Goal: Communication & Community: Answer question/provide support

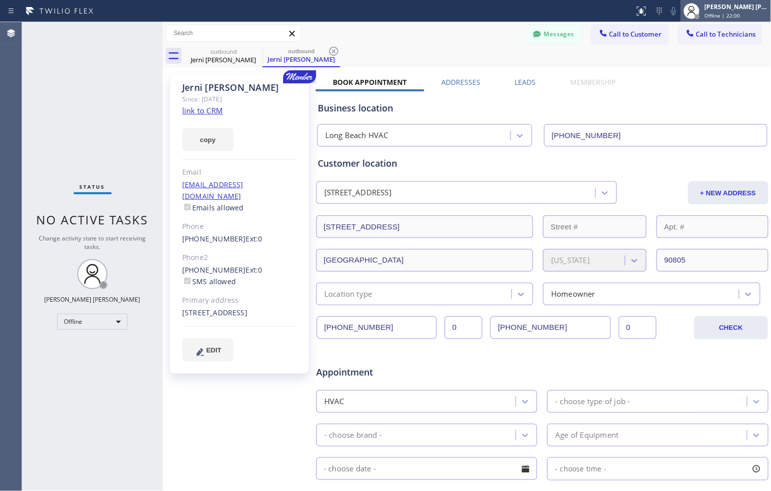
type input "[PHONE_NUMBER]"
click at [708, 16] on span "Offline | 22:00" at bounding box center [722, 15] width 36 height 7
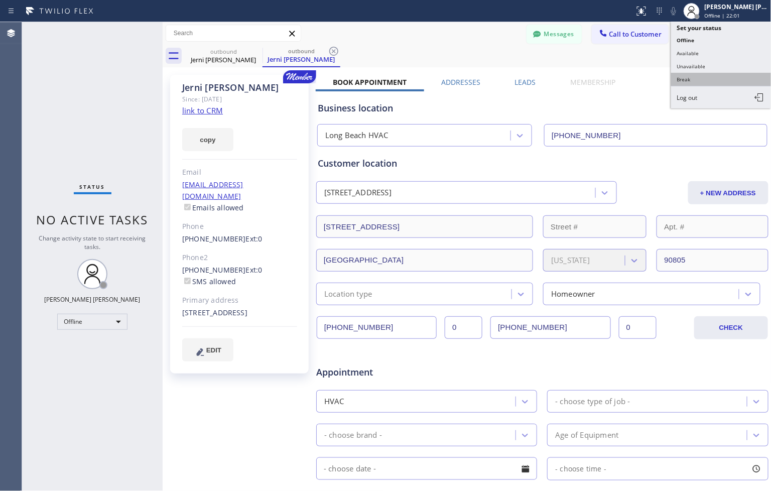
click at [720, 78] on button "Break" at bounding box center [721, 79] width 100 height 13
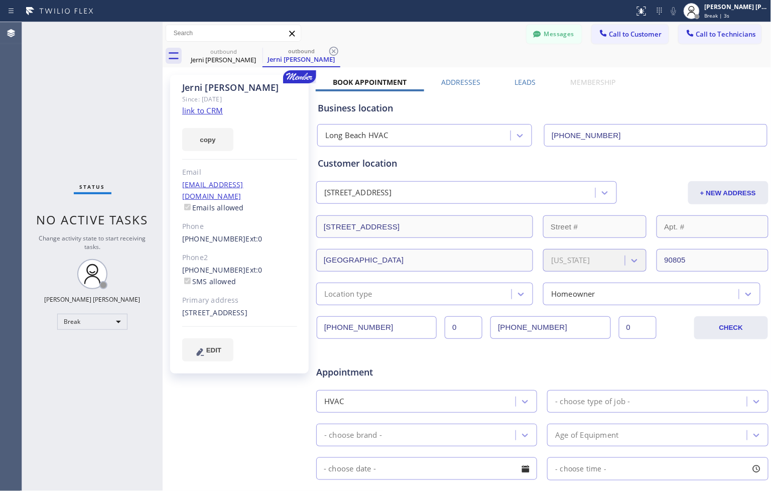
click at [362, 96] on div "Business location [GEOGRAPHIC_DATA] HVAC [PHONE_NUMBER]" at bounding box center [542, 118] width 453 height 55
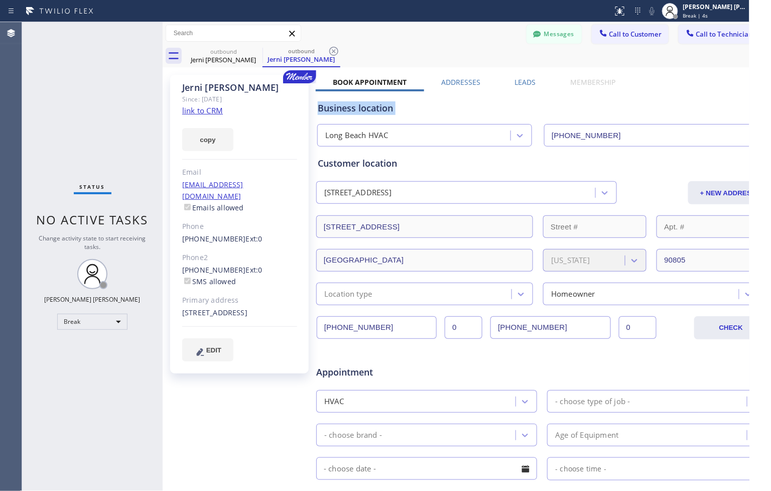
click at [362, 96] on div "Business location [GEOGRAPHIC_DATA] HVAC [PHONE_NUMBER]" at bounding box center [542, 118] width 453 height 55
click at [365, 107] on div "Business location" at bounding box center [542, 108] width 449 height 14
click at [367, 108] on div "Business location" at bounding box center [542, 108] width 449 height 14
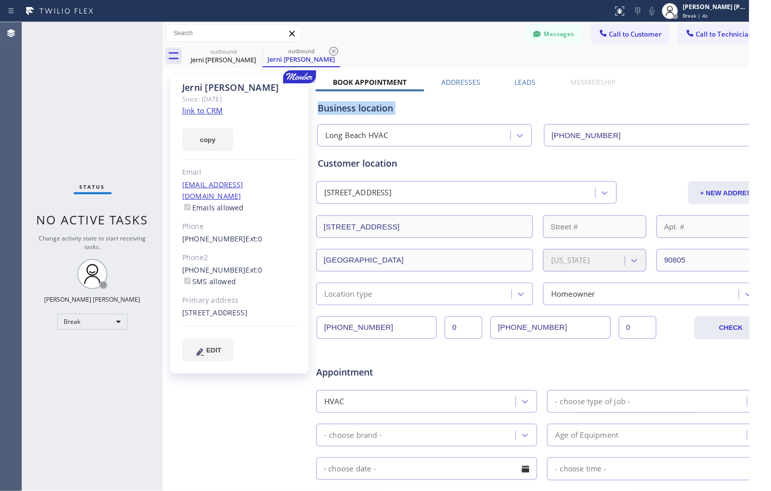
click at [367, 108] on div "Business location" at bounding box center [542, 108] width 449 height 14
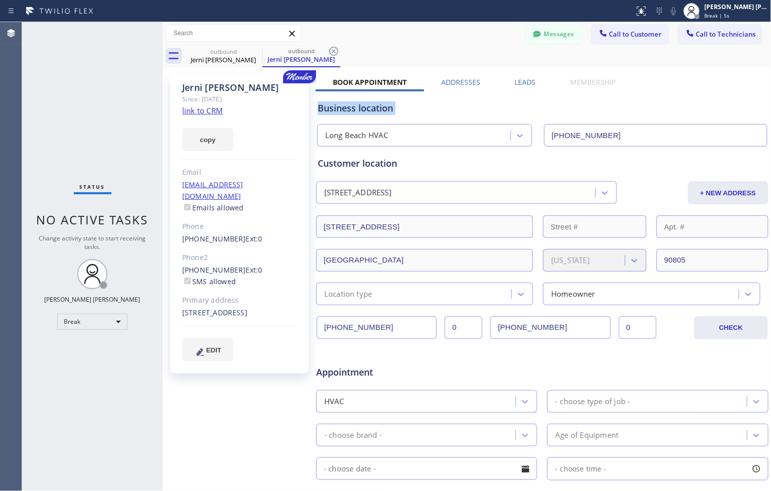
click at [367, 108] on div "Business location" at bounding box center [542, 108] width 449 height 14
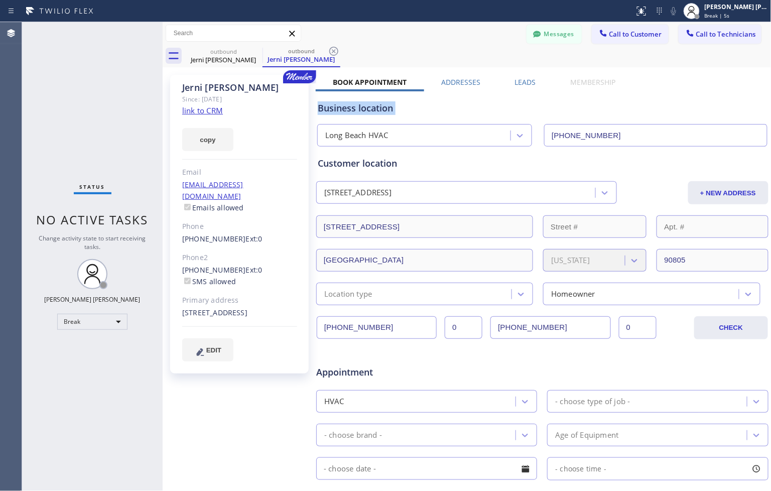
click at [390, 148] on div "Customer location [STREET_ADDRESS] + NEW ADDRESS [STREET_ADDRESS][US_STATE] Loc…" at bounding box center [542, 223] width 453 height 163
click at [414, 303] on div "Location type" at bounding box center [424, 293] width 217 height 23
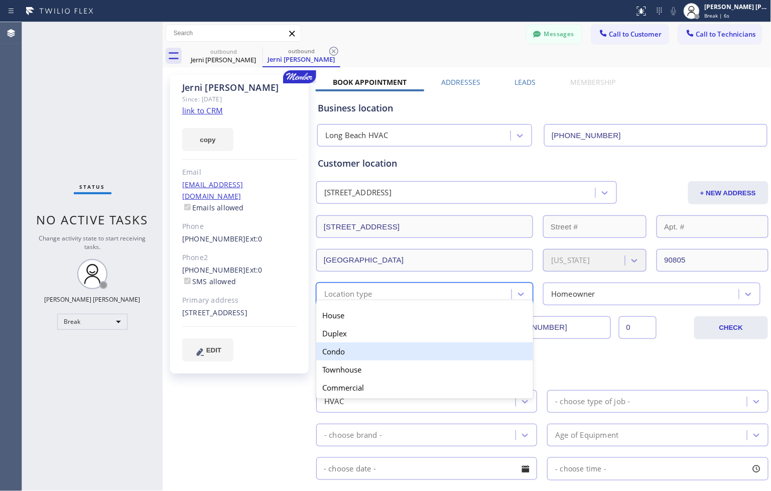
click at [399, 365] on div "Townhouse" at bounding box center [424, 369] width 217 height 18
click at [387, 409] on div "HVAC" at bounding box center [417, 401] width 196 height 18
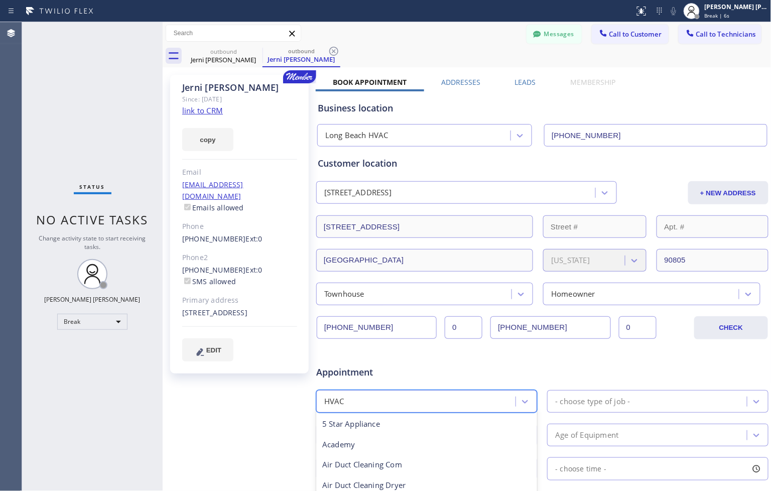
click at [386, 414] on div "Appointment option Appliance Repair High End focused, 7 of 24. 24 results avail…" at bounding box center [542, 447] width 449 height 188
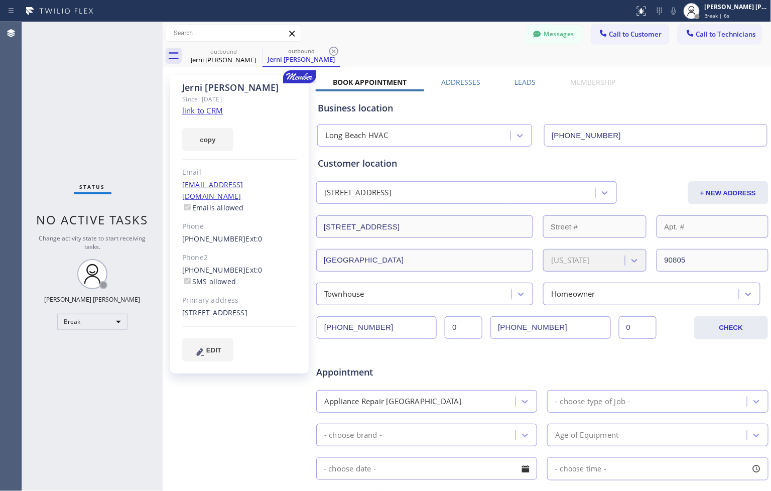
click at [385, 412] on div "Appliance Repair [GEOGRAPHIC_DATA]" at bounding box center [426, 401] width 221 height 23
click at [385, 402] on div "Appliance Repair [GEOGRAPHIC_DATA]" at bounding box center [392, 401] width 137 height 12
click at [355, 242] on div "Customer location [STREET_ADDRESS] + NEW ADDRESS [STREET_ADDRESS][US_STATE] Tow…" at bounding box center [542, 231] width 449 height 149
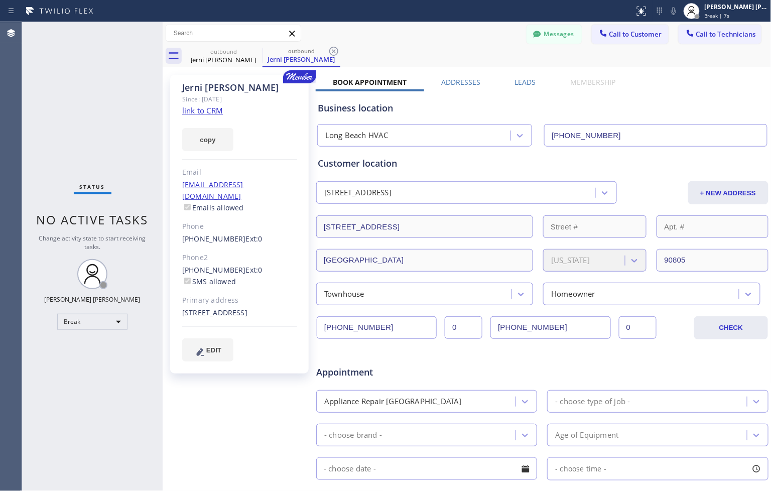
click at [320, 91] on div "Business location [GEOGRAPHIC_DATA] HVAC [PHONE_NUMBER]" at bounding box center [542, 118] width 453 height 55
click at [323, 62] on div "Jerni [PERSON_NAME]" at bounding box center [301, 59] width 76 height 9
click at [323, 57] on div "Jerni [PERSON_NAME]" at bounding box center [301, 59] width 76 height 9
click at [324, 57] on div "Jerni [PERSON_NAME]" at bounding box center [301, 59] width 76 height 9
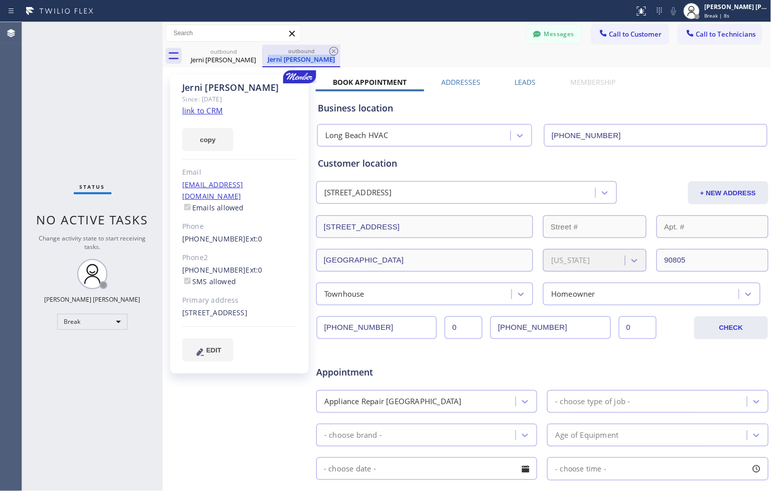
click at [324, 57] on div "Jerni [PERSON_NAME]" at bounding box center [301, 59] width 76 height 9
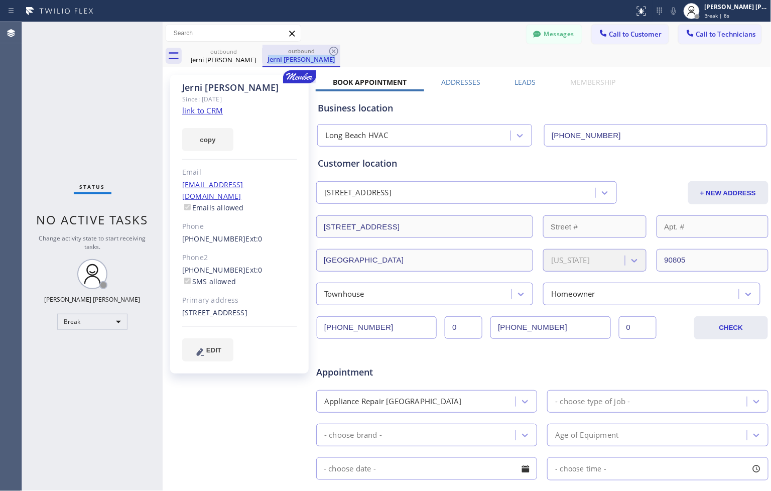
click at [324, 57] on div "Jerni [PERSON_NAME]" at bounding box center [301, 59] width 76 height 9
click at [160, 174] on div "Status No active tasks Change activity state to start receiving tasks. [PERSON_…" at bounding box center [396, 256] width 749 height 469
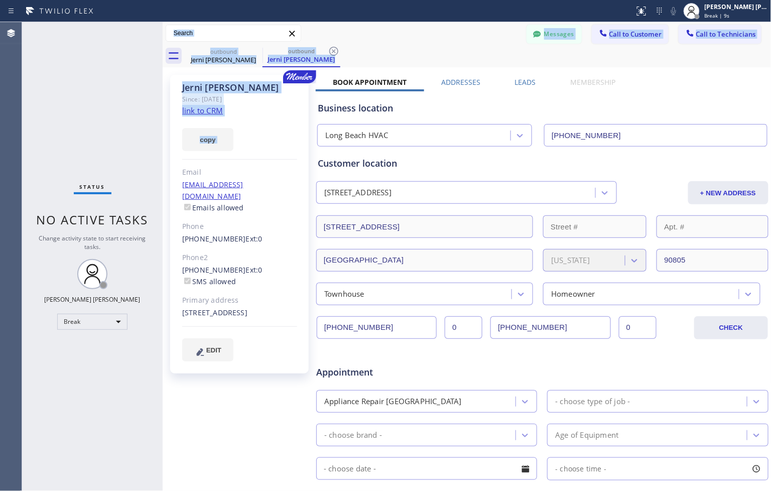
click at [96, 180] on div "Status No active tasks Change activity state to start receiving tasks. [PERSON_…" at bounding box center [92, 256] width 140 height 469
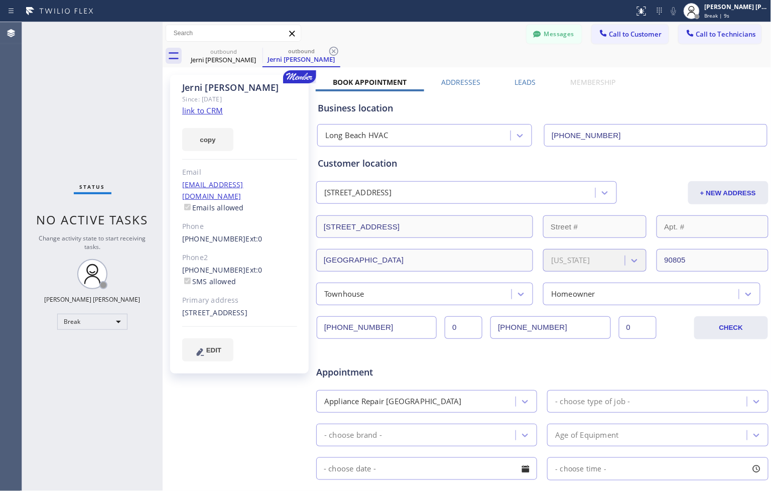
click at [117, 190] on div "Status No active tasks Change activity state to start receiving tasks. [PERSON_…" at bounding box center [92, 256] width 140 height 469
click at [132, 210] on div "Status No active tasks Change activity state to start receiving tasks. [PERSON_…" at bounding box center [92, 256] width 140 height 469
click at [133, 218] on span "No active tasks" at bounding box center [93, 219] width 112 height 17
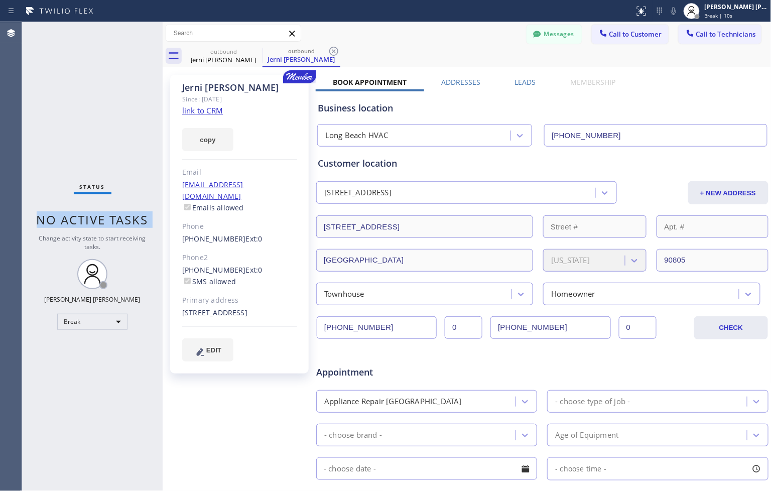
click at [133, 218] on span "No active tasks" at bounding box center [93, 219] width 112 height 17
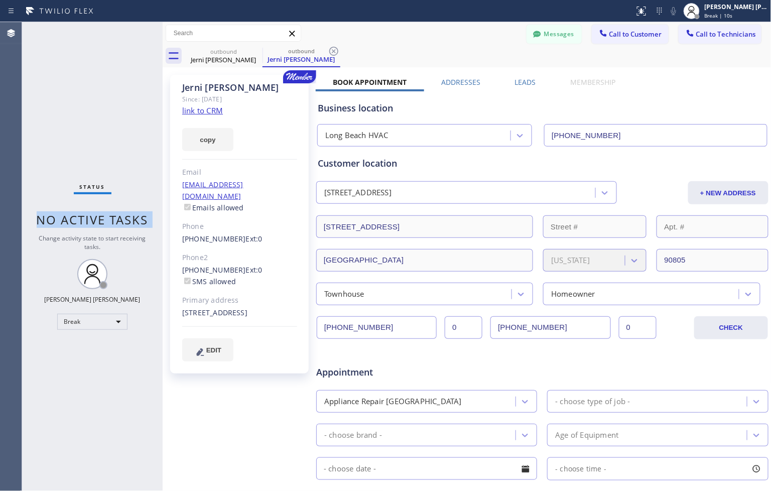
click at [133, 218] on span "No active tasks" at bounding box center [93, 219] width 112 height 17
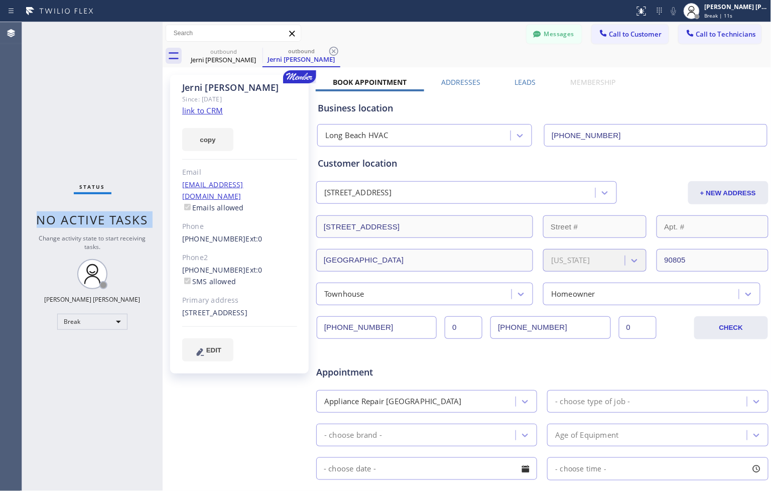
click at [133, 218] on span "No active tasks" at bounding box center [93, 219] width 112 height 17
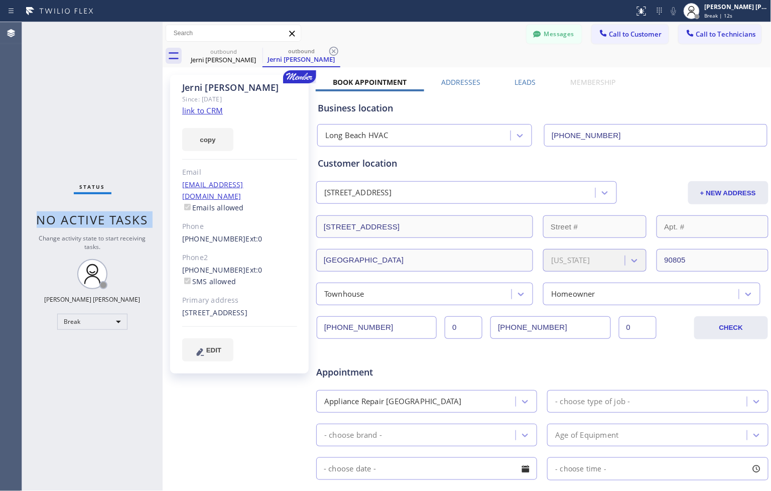
click at [133, 218] on span "No active tasks" at bounding box center [93, 219] width 112 height 17
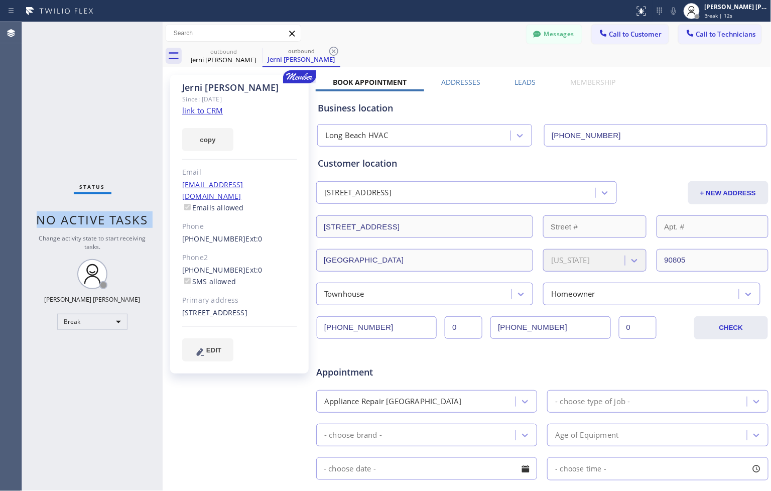
click at [133, 218] on span "No active tasks" at bounding box center [93, 219] width 112 height 17
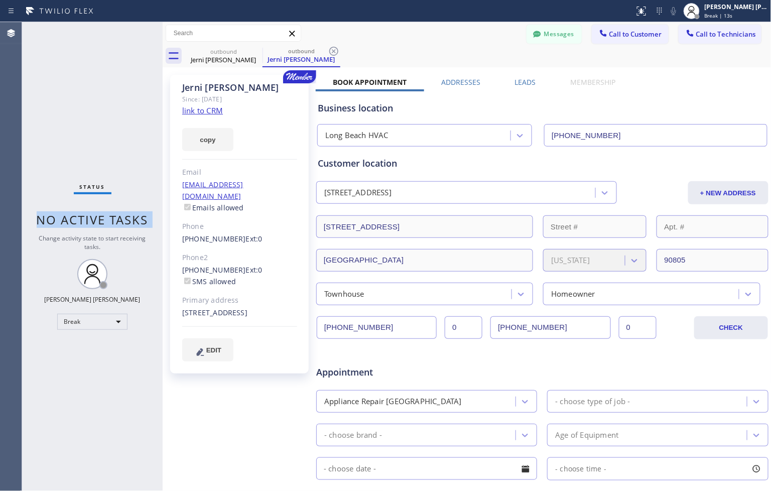
click at [133, 218] on span "No active tasks" at bounding box center [93, 219] width 112 height 17
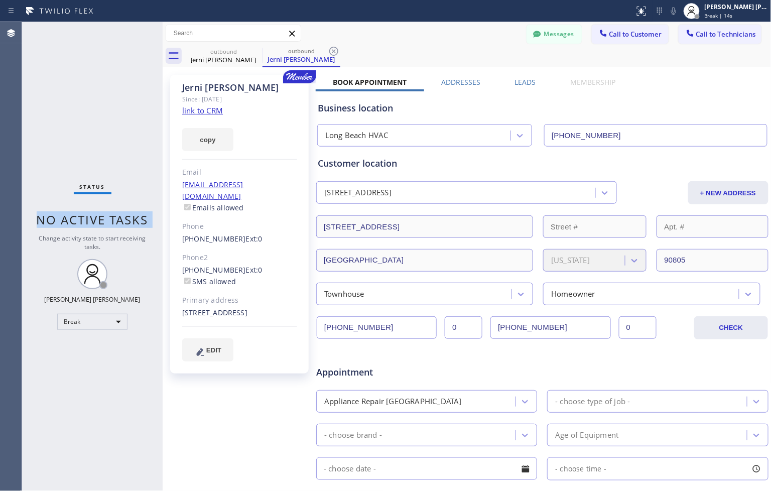
click at [133, 218] on span "No active tasks" at bounding box center [93, 219] width 112 height 17
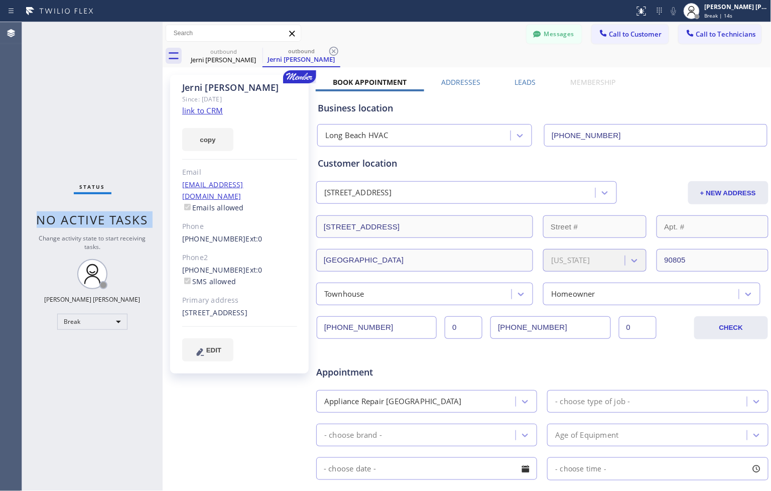
click at [133, 218] on span "No active tasks" at bounding box center [93, 219] width 112 height 17
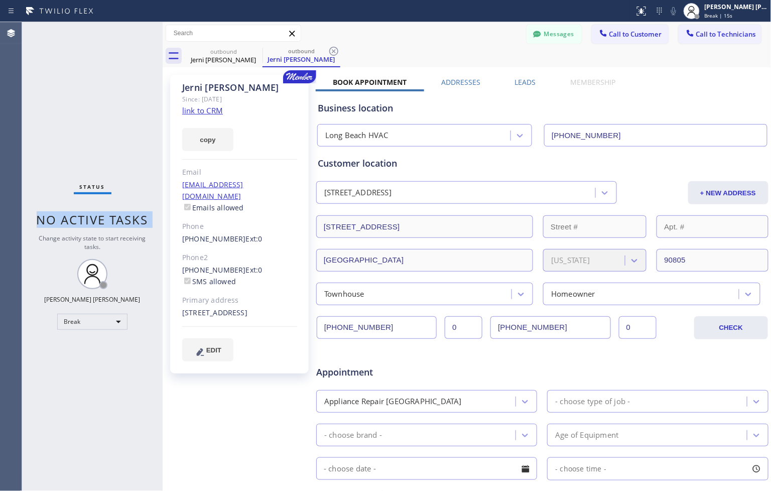
click at [133, 218] on span "No active tasks" at bounding box center [93, 219] width 112 height 17
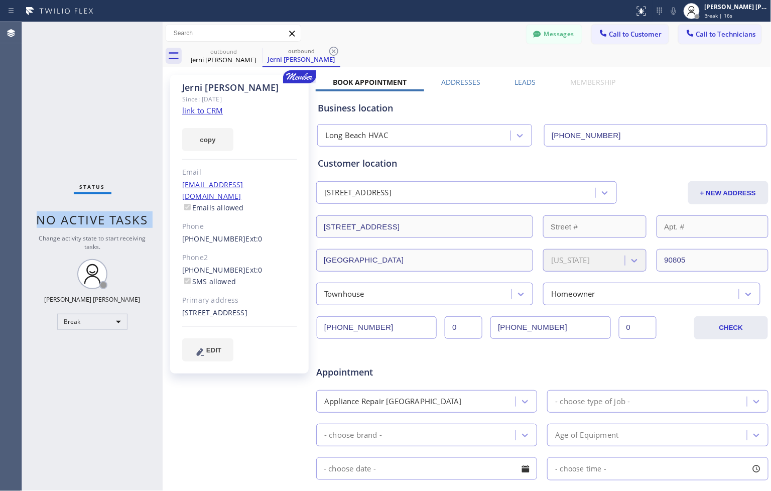
click at [133, 218] on span "No active tasks" at bounding box center [93, 219] width 112 height 17
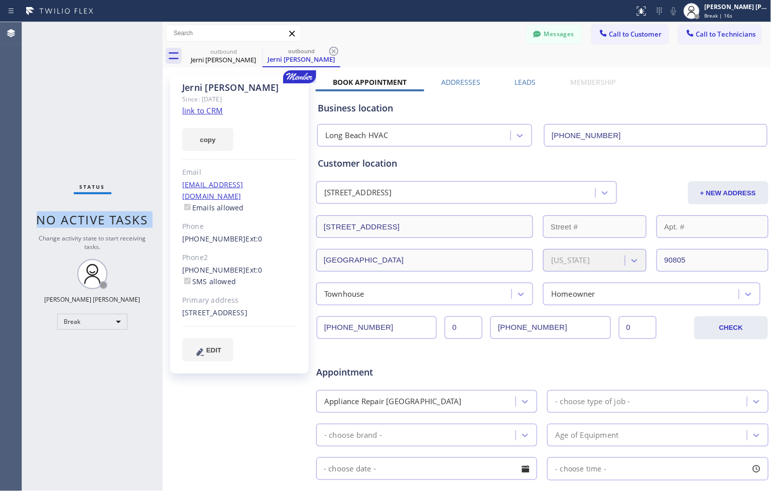
click at [133, 218] on span "No active tasks" at bounding box center [93, 219] width 112 height 17
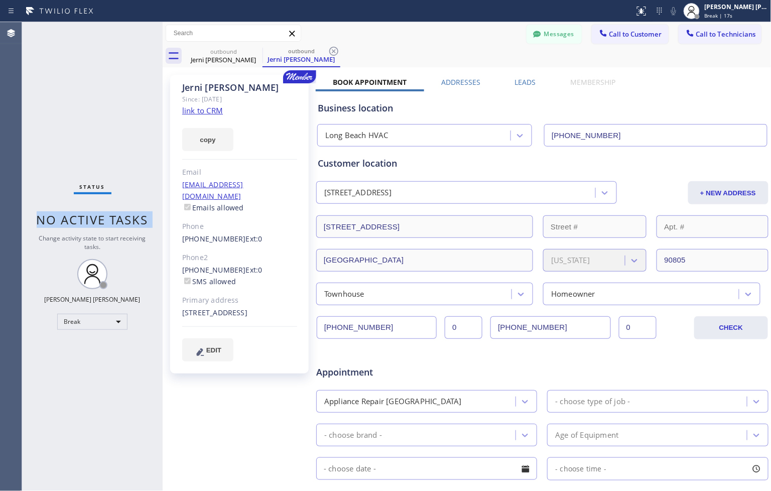
click at [133, 218] on span "No active tasks" at bounding box center [93, 219] width 112 height 17
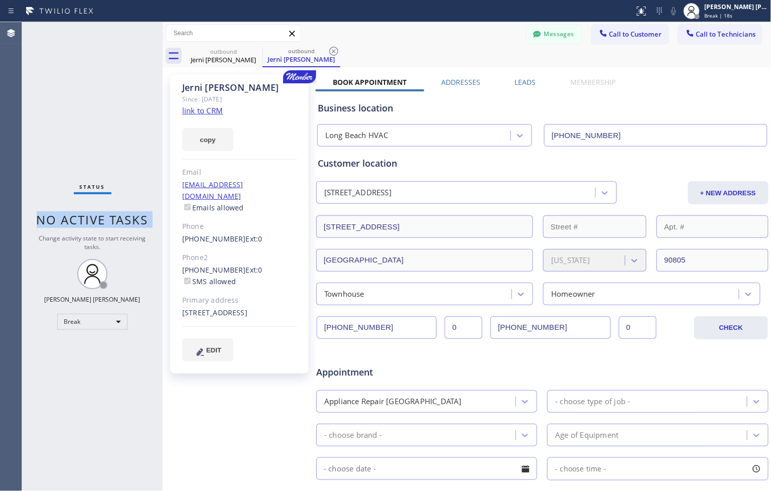
click at [133, 218] on span "No active tasks" at bounding box center [93, 219] width 112 height 17
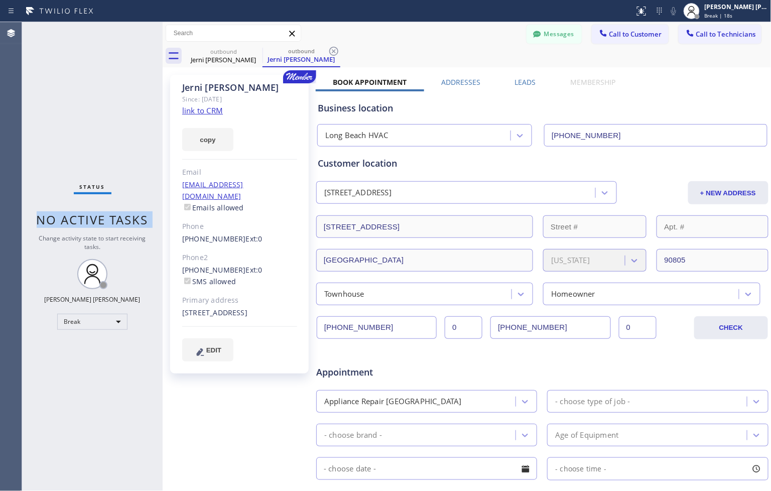
click at [133, 218] on span "No active tasks" at bounding box center [93, 219] width 112 height 17
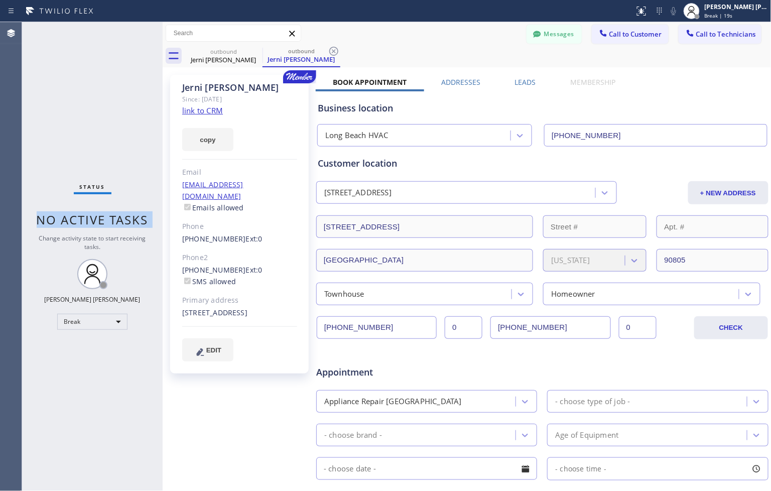
click at [133, 218] on span "No active tasks" at bounding box center [93, 219] width 112 height 17
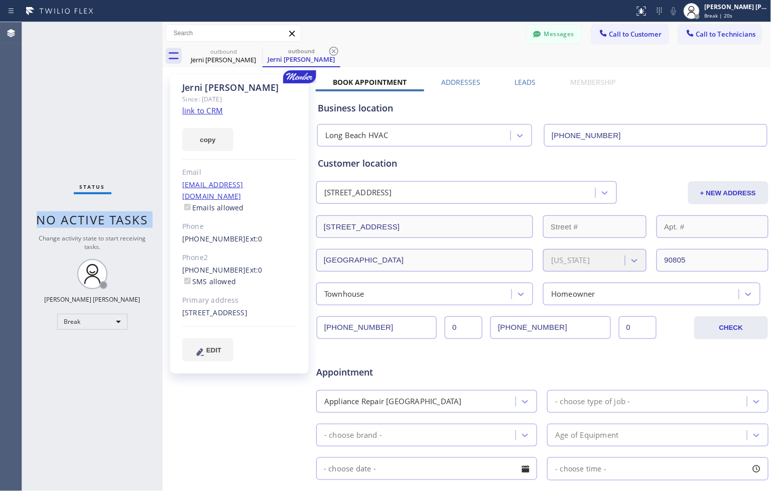
click at [133, 218] on span "No active tasks" at bounding box center [93, 219] width 112 height 17
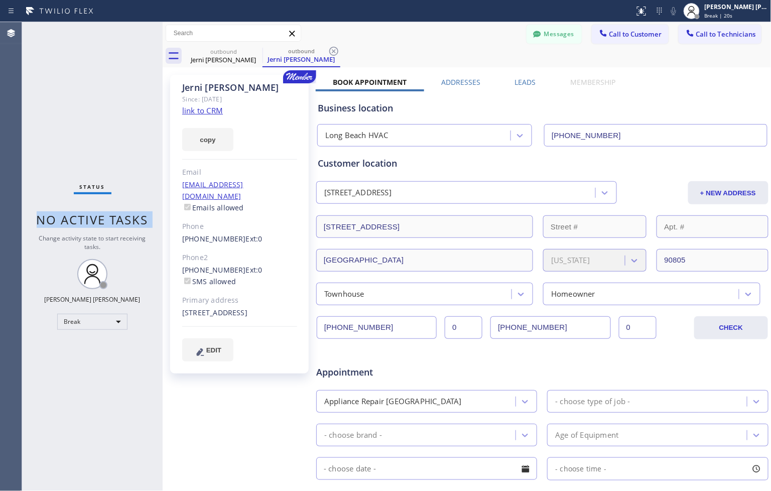
click at [133, 218] on span "No active tasks" at bounding box center [93, 219] width 112 height 17
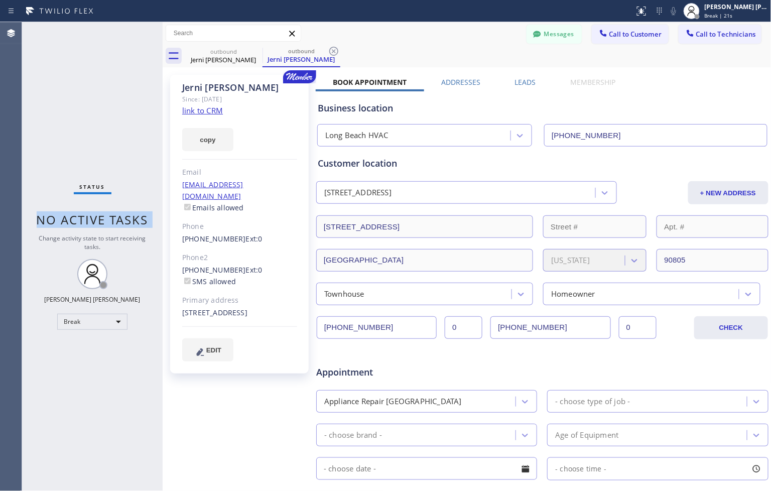
click at [133, 218] on span "No active tasks" at bounding box center [93, 219] width 112 height 17
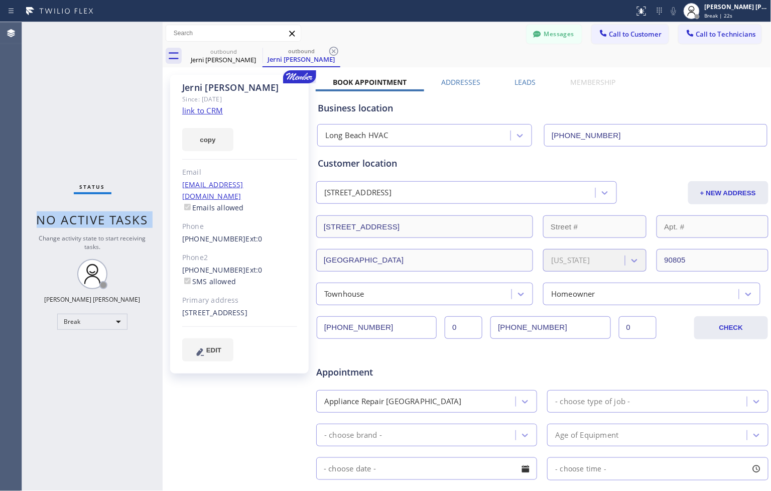
click at [133, 218] on span "No active tasks" at bounding box center [93, 219] width 112 height 17
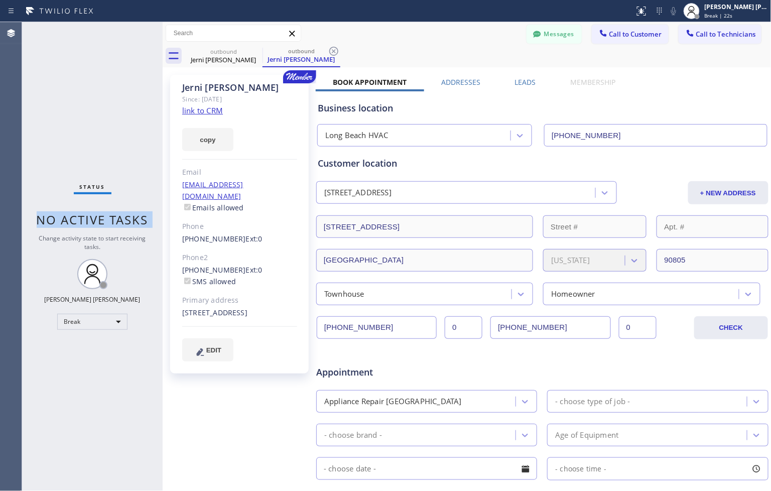
click at [133, 218] on span "No active tasks" at bounding box center [93, 219] width 112 height 17
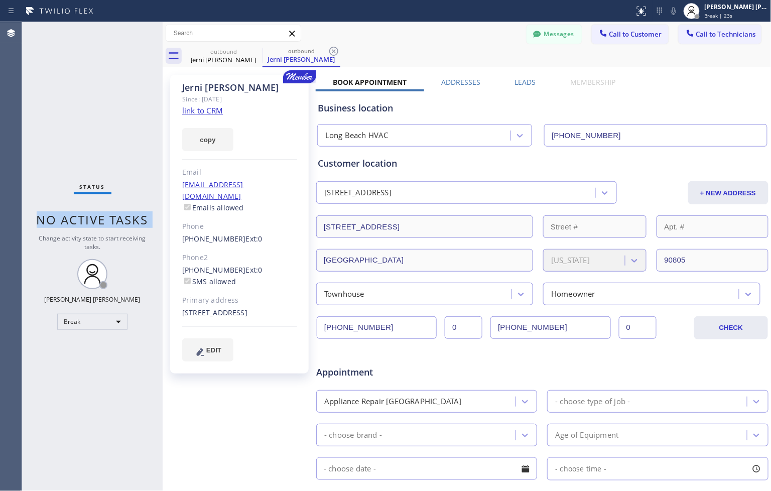
click at [133, 218] on span "No active tasks" at bounding box center [93, 219] width 112 height 17
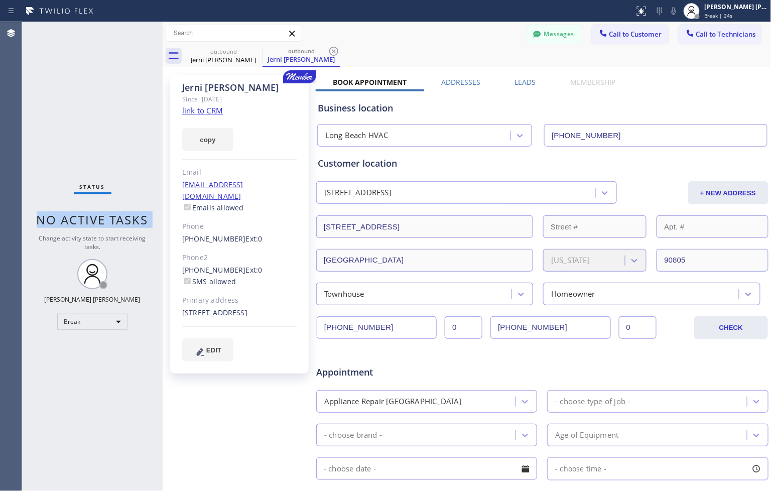
click at [133, 218] on span "No active tasks" at bounding box center [93, 219] width 112 height 17
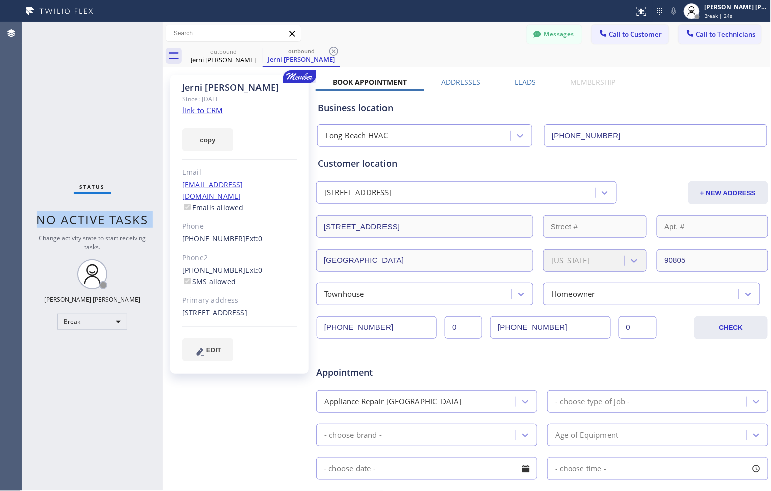
click at [133, 218] on span "No active tasks" at bounding box center [93, 219] width 112 height 17
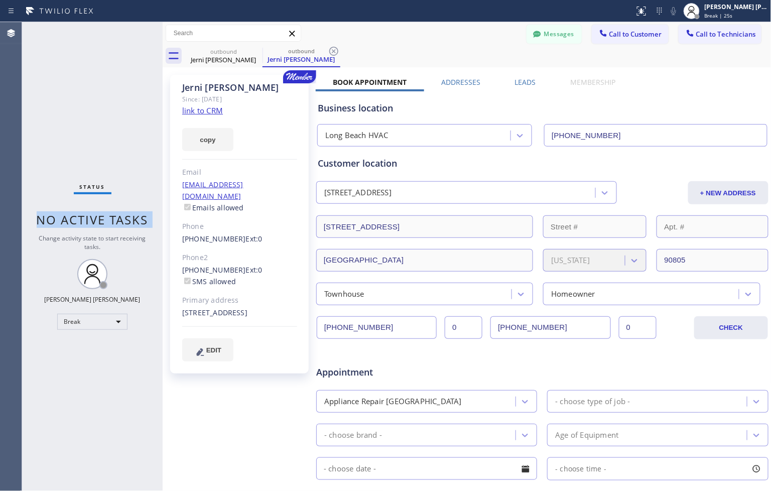
click at [133, 218] on span "No active tasks" at bounding box center [93, 219] width 112 height 17
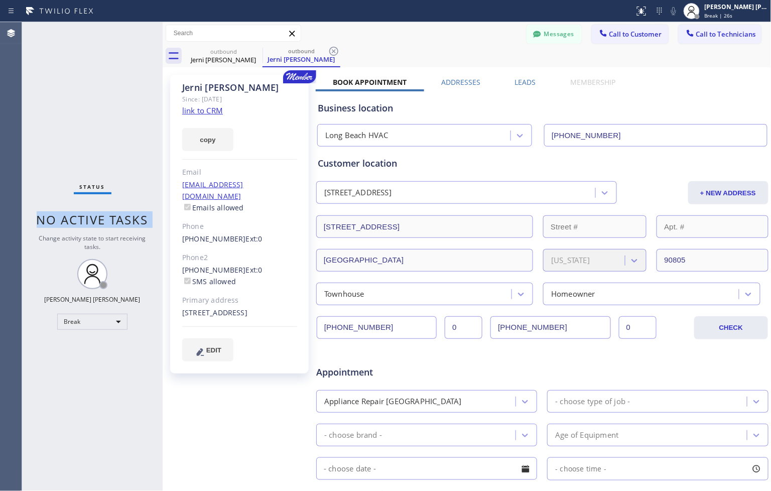
click at [133, 218] on span "No active tasks" at bounding box center [93, 219] width 112 height 17
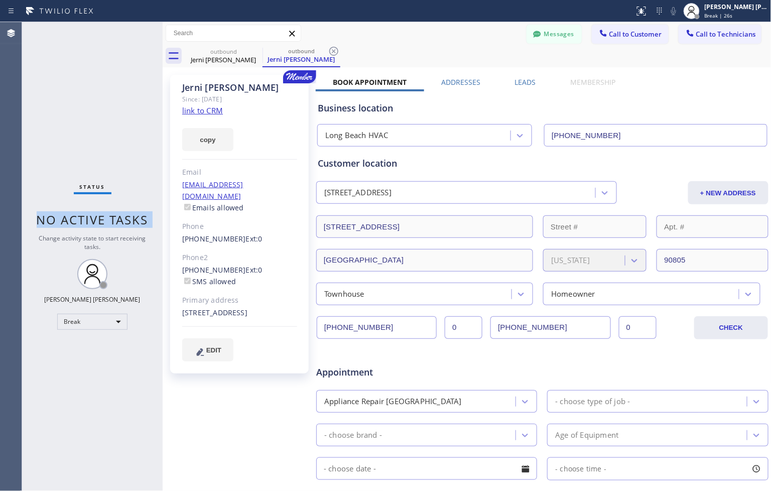
click at [133, 218] on span "No active tasks" at bounding box center [93, 219] width 112 height 17
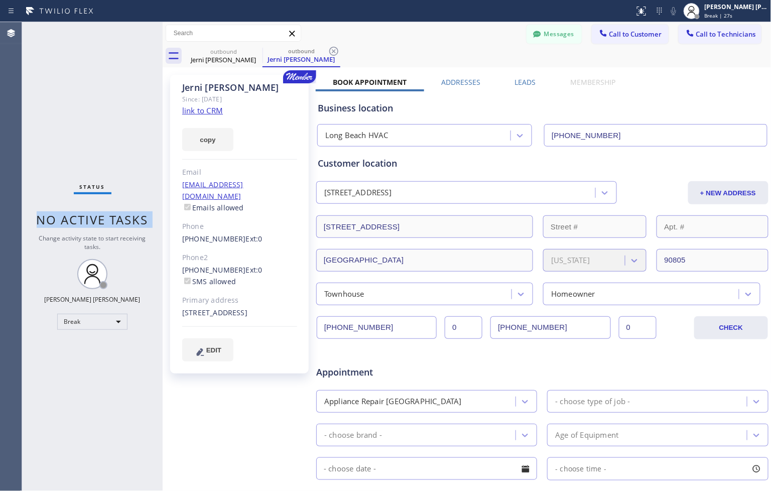
click at [133, 218] on span "No active tasks" at bounding box center [93, 219] width 112 height 17
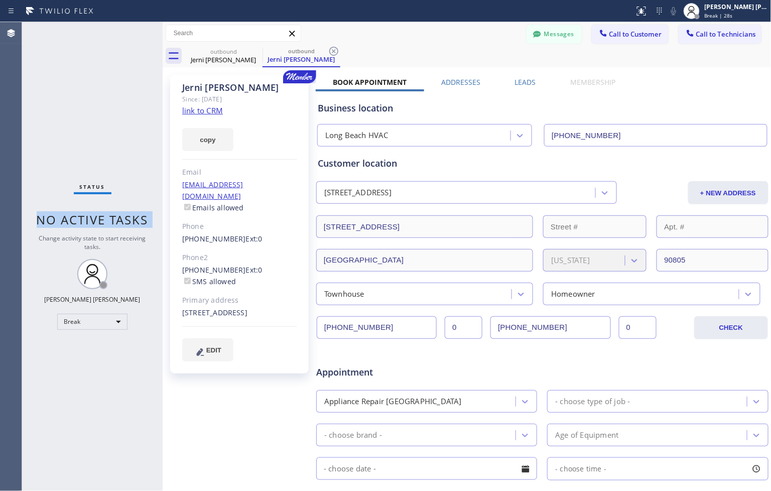
click at [133, 218] on span "No active tasks" at bounding box center [93, 219] width 112 height 17
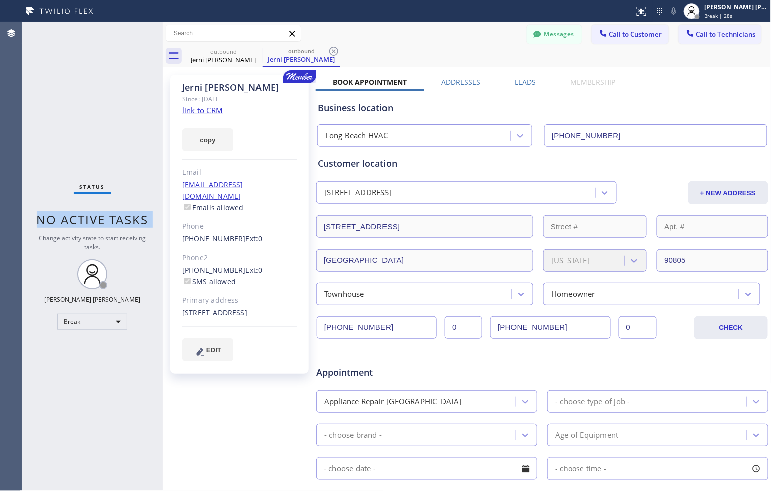
click at [133, 218] on span "No active tasks" at bounding box center [93, 219] width 112 height 17
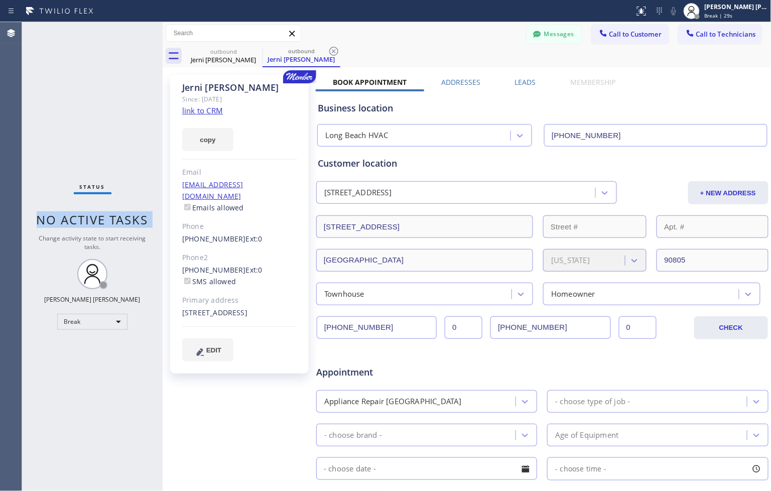
click at [133, 218] on span "No active tasks" at bounding box center [93, 219] width 112 height 17
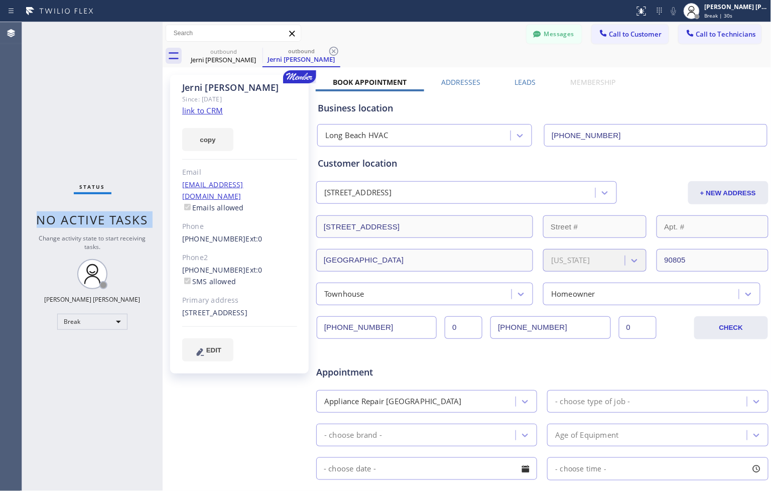
click at [133, 218] on span "No active tasks" at bounding box center [93, 219] width 112 height 17
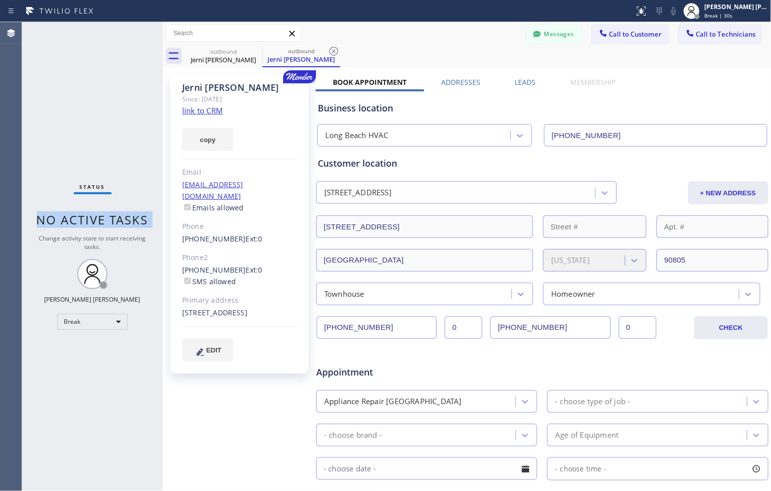
click at [133, 218] on span "No active tasks" at bounding box center [93, 219] width 112 height 17
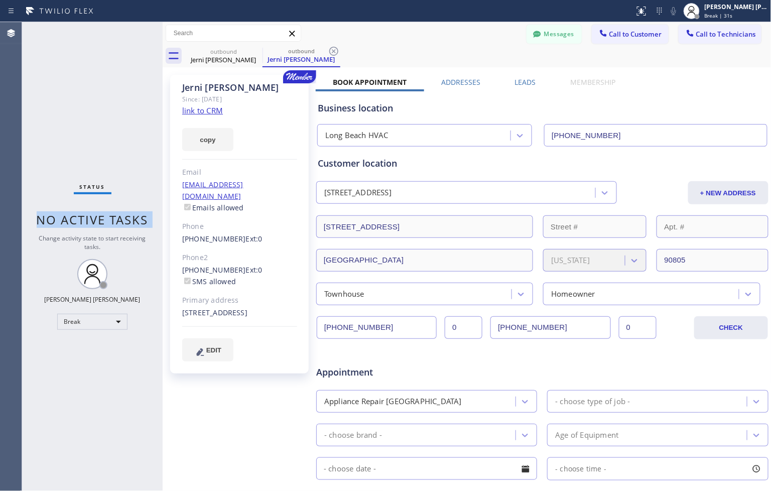
click at [133, 218] on span "No active tasks" at bounding box center [93, 219] width 112 height 17
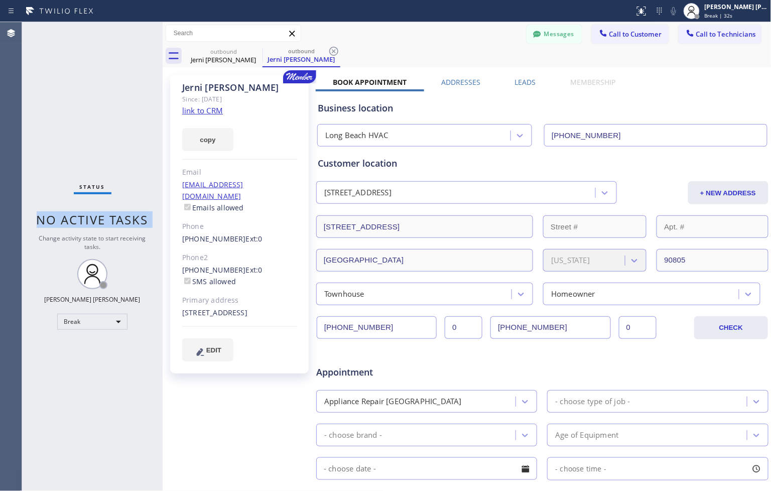
click at [133, 218] on span "No active tasks" at bounding box center [93, 219] width 112 height 17
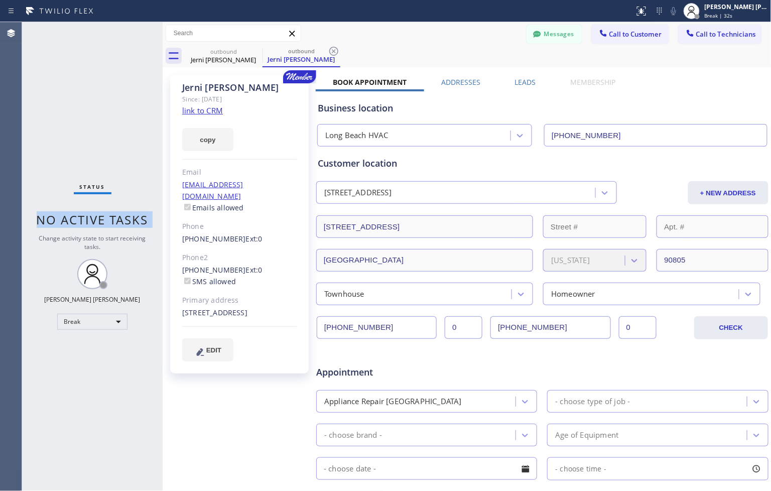
click at [133, 218] on span "No active tasks" at bounding box center [93, 219] width 112 height 17
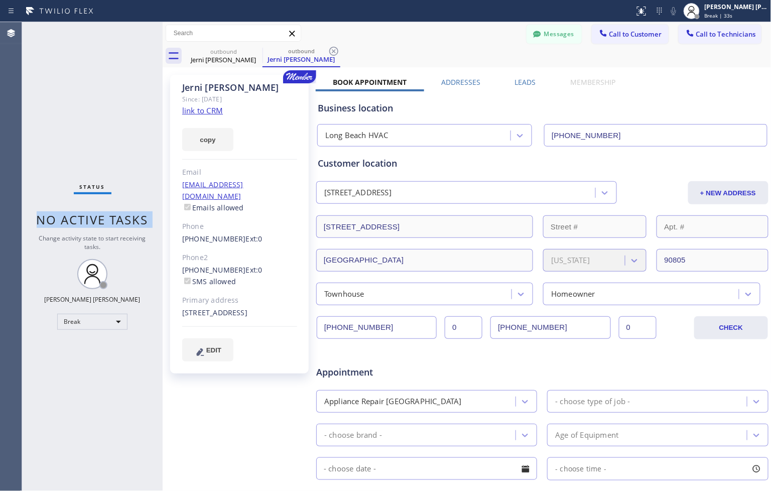
click at [133, 218] on span "No active tasks" at bounding box center [93, 219] width 112 height 17
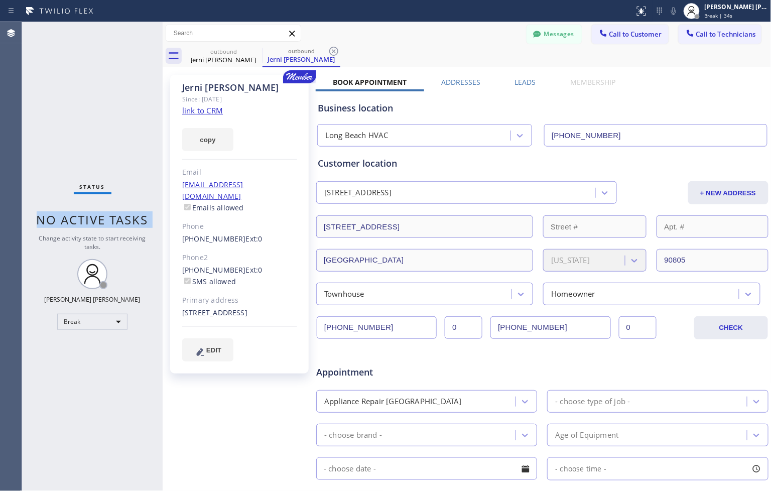
click at [133, 218] on span "No active tasks" at bounding box center [93, 219] width 112 height 17
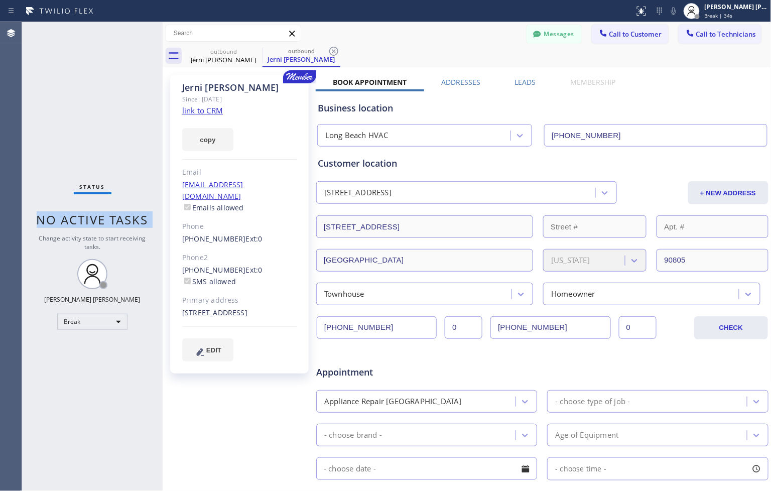
click at [133, 218] on span "No active tasks" at bounding box center [93, 219] width 112 height 17
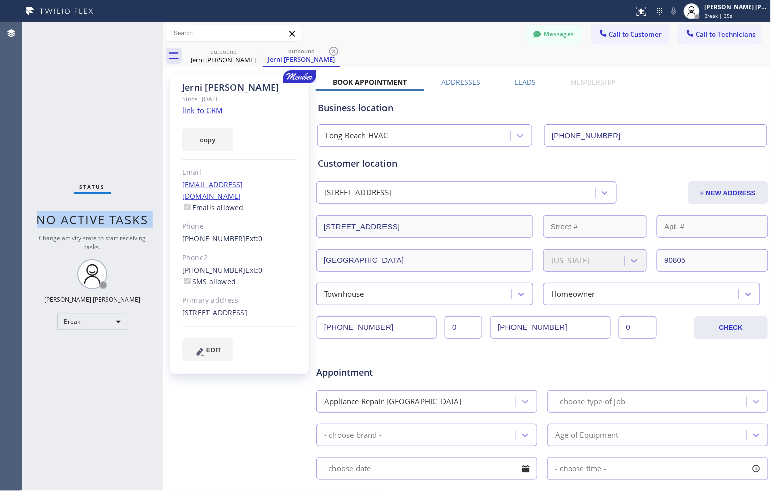
click at [133, 218] on span "No active tasks" at bounding box center [93, 219] width 112 height 17
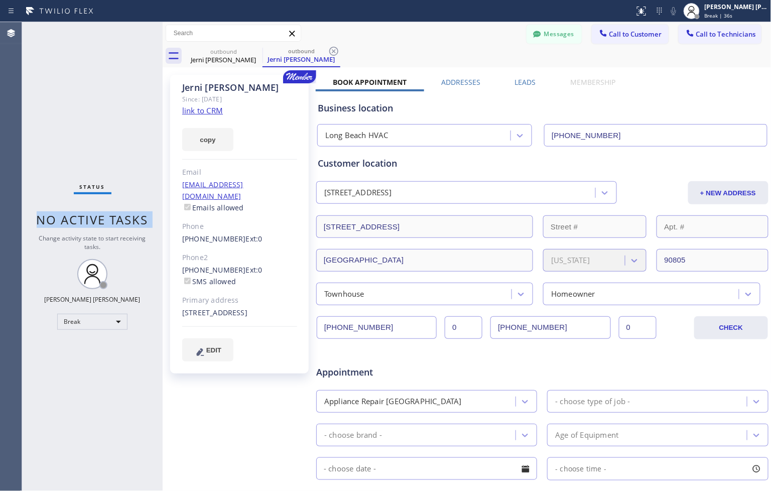
click at [133, 218] on span "No active tasks" at bounding box center [93, 219] width 112 height 17
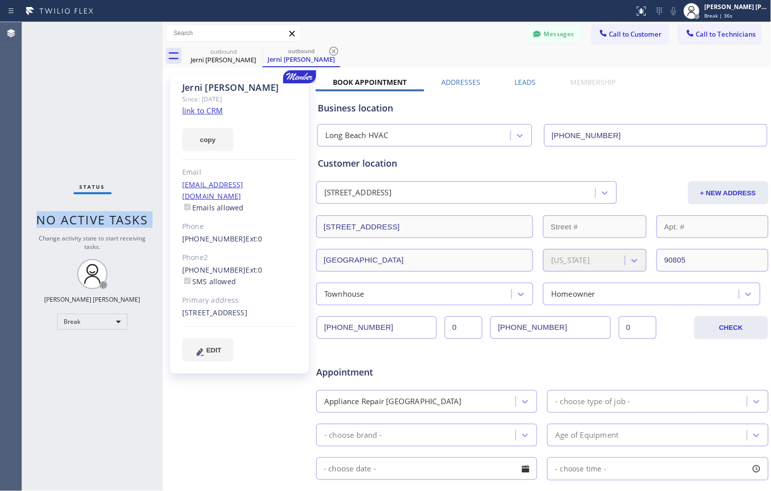
click at [133, 218] on span "No active tasks" at bounding box center [93, 219] width 112 height 17
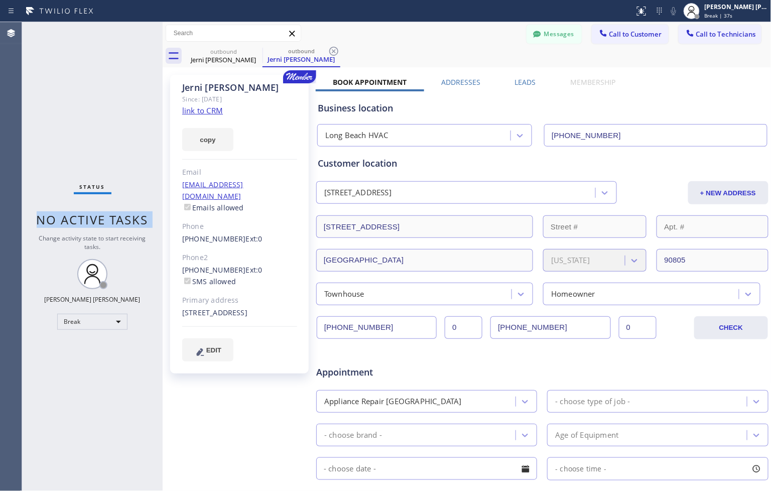
click at [133, 218] on span "No active tasks" at bounding box center [93, 219] width 112 height 17
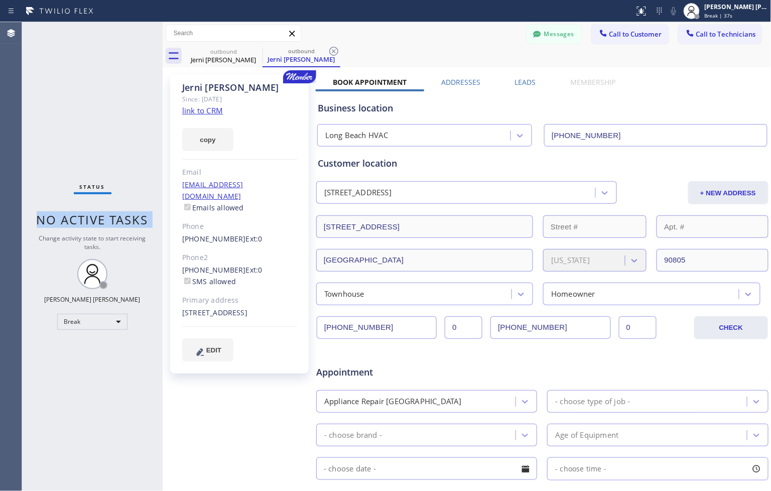
click at [133, 218] on span "No active tasks" at bounding box center [93, 219] width 112 height 17
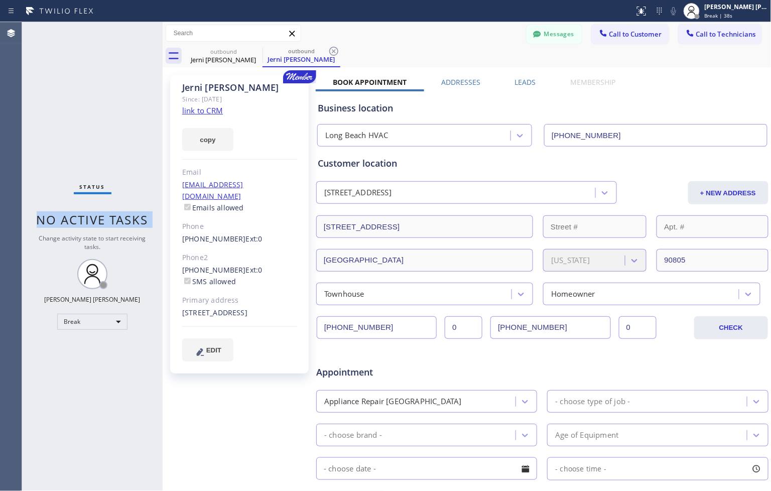
click at [133, 218] on span "No active tasks" at bounding box center [93, 219] width 112 height 17
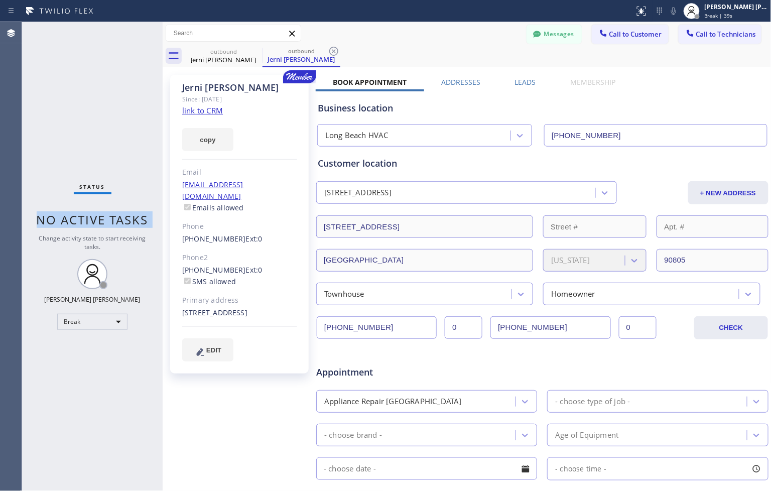
click at [133, 218] on span "No active tasks" at bounding box center [93, 219] width 112 height 17
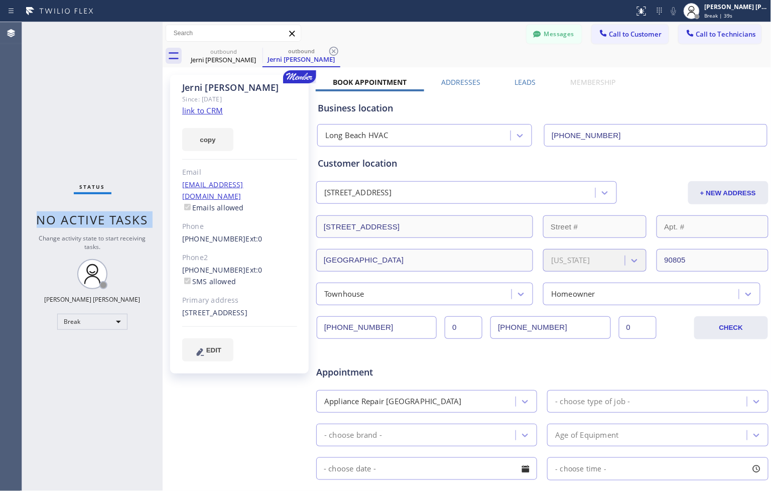
click at [133, 218] on span "No active tasks" at bounding box center [93, 219] width 112 height 17
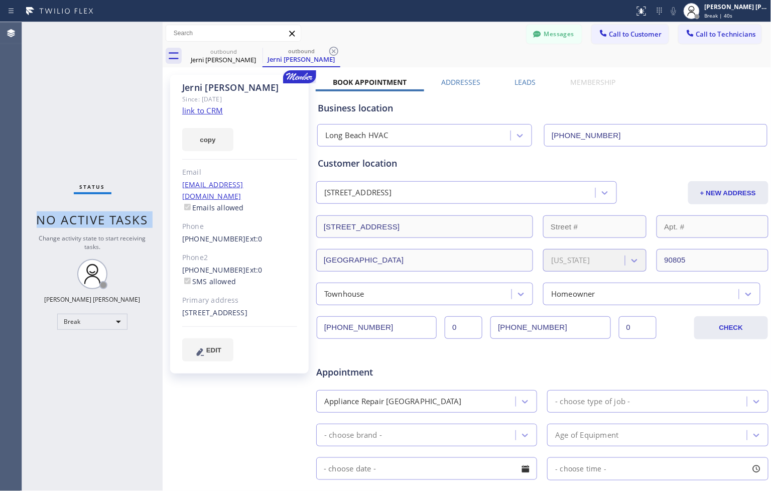
click at [133, 218] on span "No active tasks" at bounding box center [93, 219] width 112 height 17
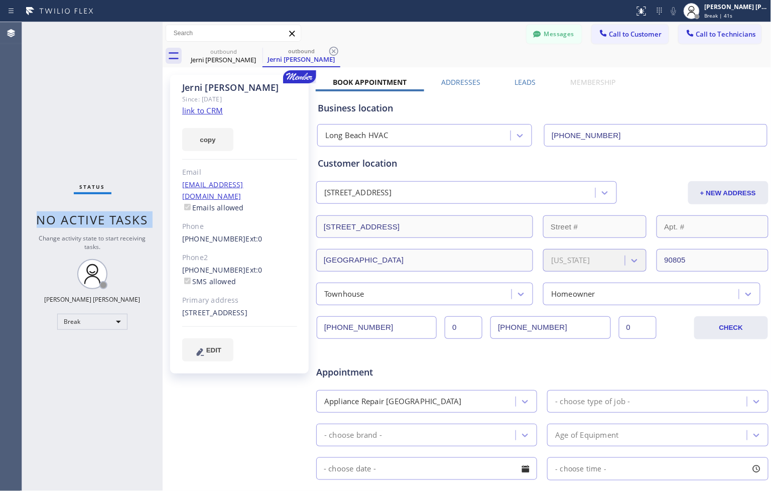
click at [133, 218] on span "No active tasks" at bounding box center [93, 219] width 112 height 17
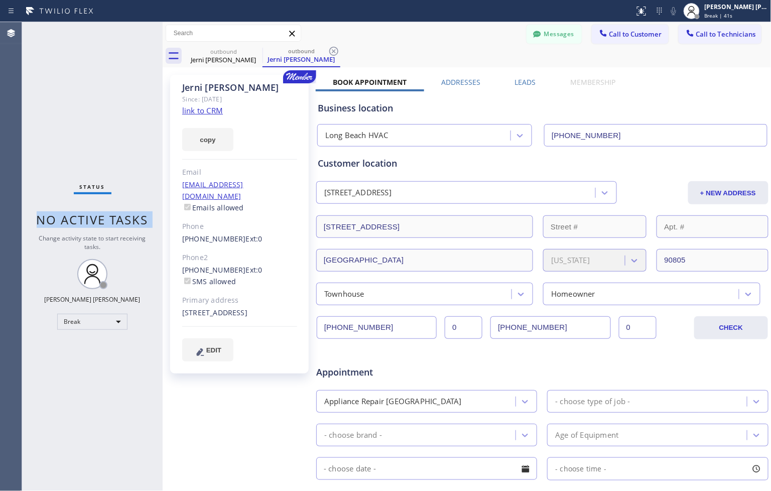
click at [133, 218] on span "No active tasks" at bounding box center [93, 219] width 112 height 17
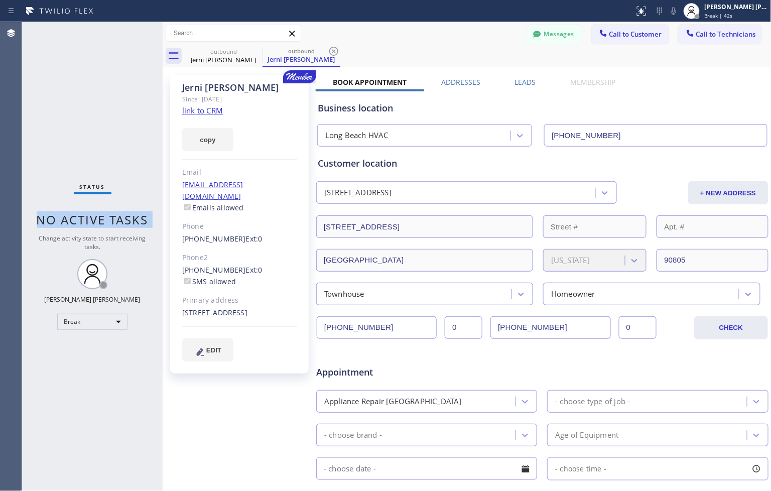
click at [133, 218] on span "No active tasks" at bounding box center [93, 219] width 112 height 17
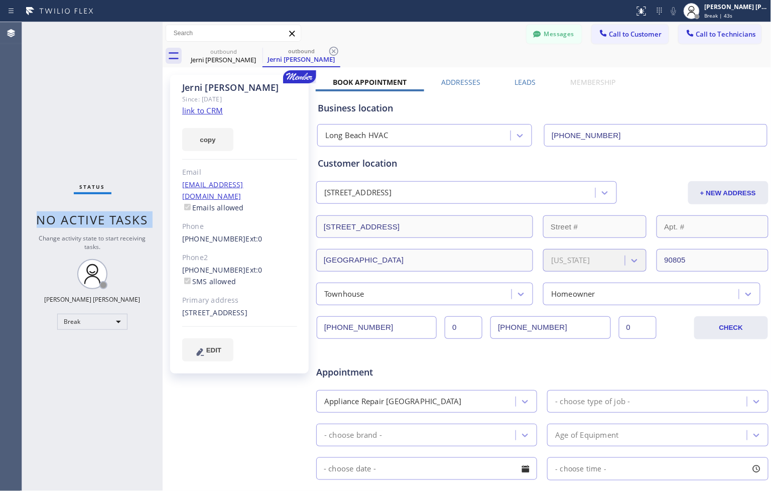
click at [133, 218] on span "No active tasks" at bounding box center [93, 219] width 112 height 17
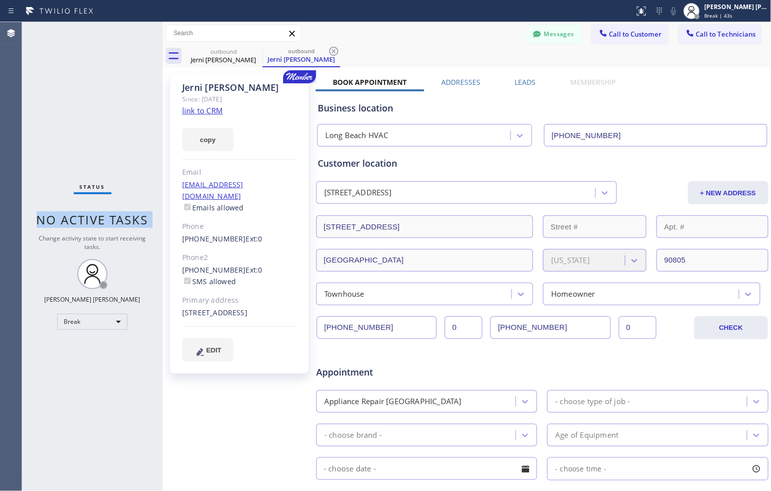
click at [133, 218] on span "No active tasks" at bounding box center [93, 219] width 112 height 17
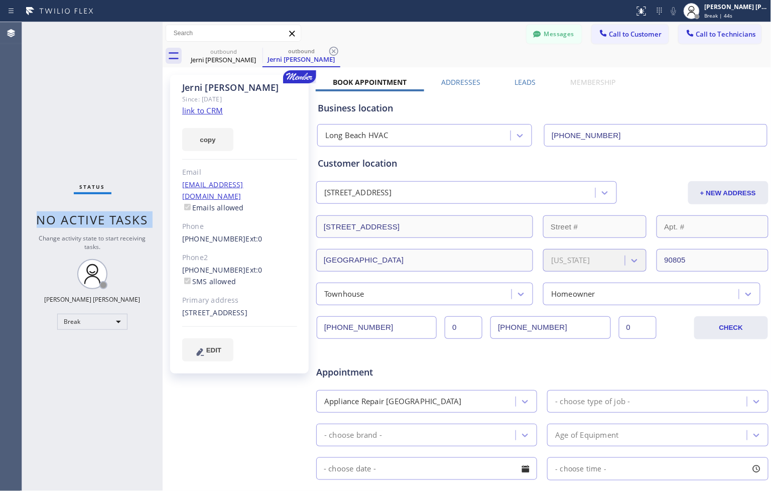
click at [133, 218] on span "No active tasks" at bounding box center [93, 219] width 112 height 17
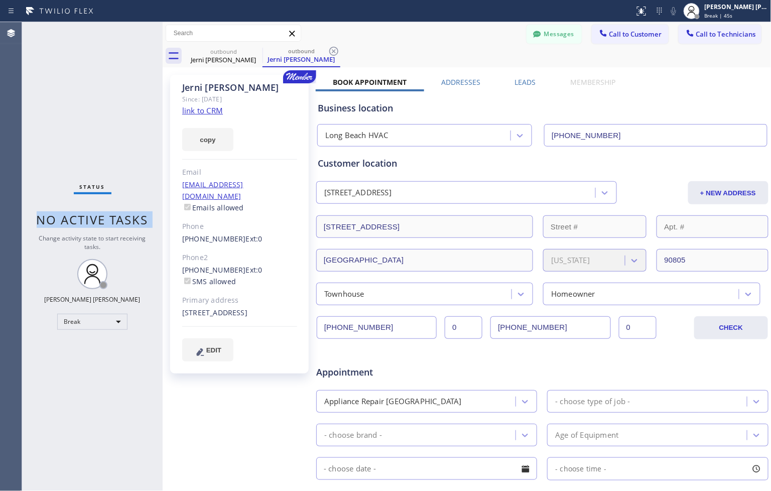
click at [133, 218] on span "No active tasks" at bounding box center [93, 219] width 112 height 17
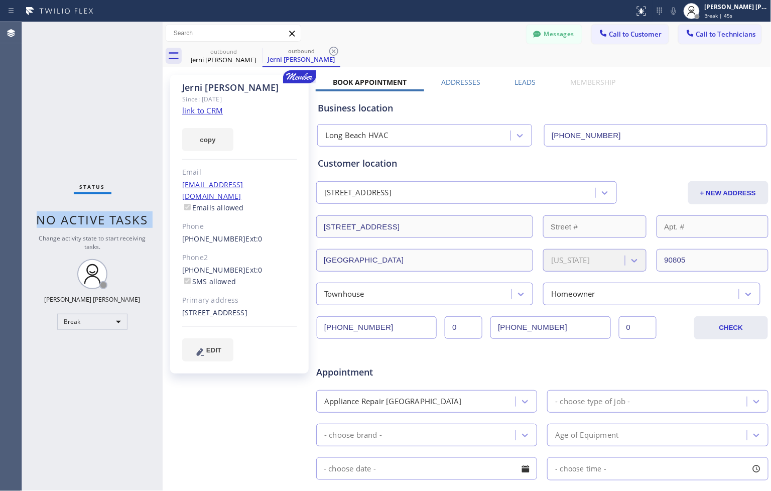
click at [133, 218] on span "No active tasks" at bounding box center [93, 219] width 112 height 17
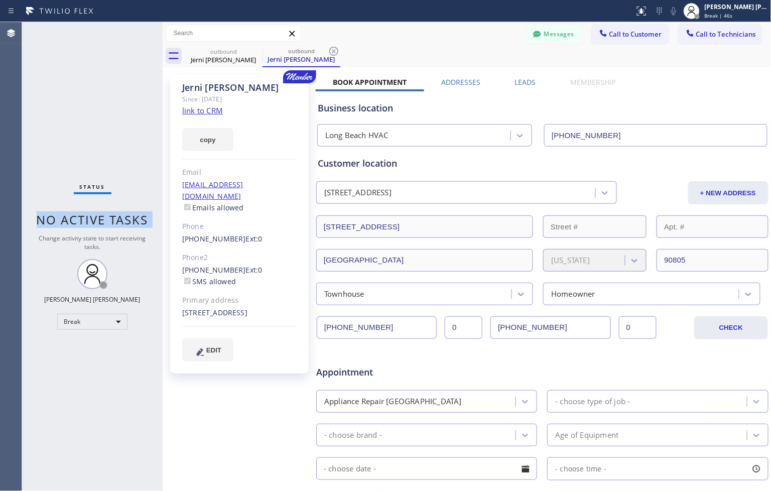
click at [133, 218] on span "No active tasks" at bounding box center [93, 219] width 112 height 17
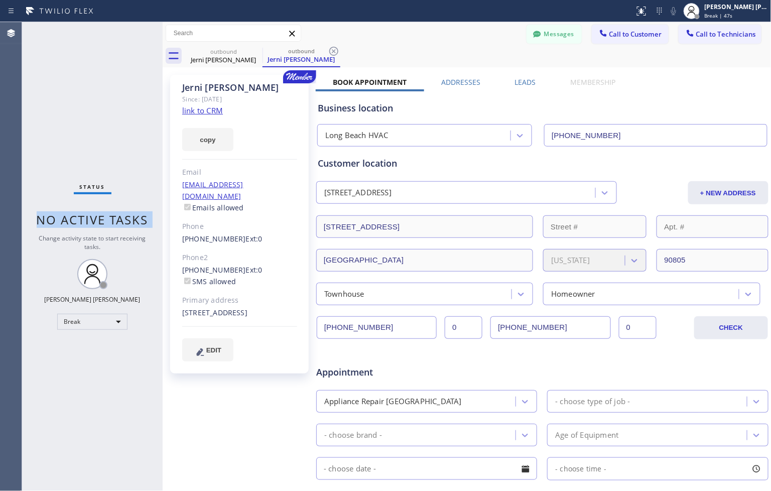
click at [133, 218] on span "No active tasks" at bounding box center [93, 219] width 112 height 17
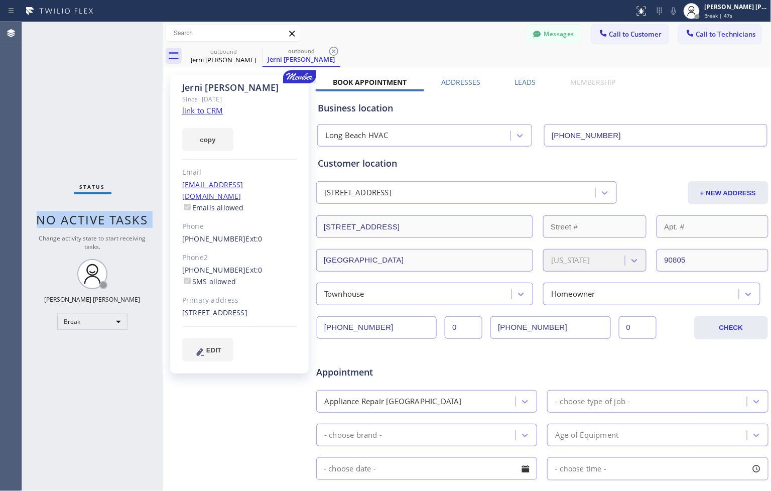
click at [133, 218] on span "No active tasks" at bounding box center [93, 219] width 112 height 17
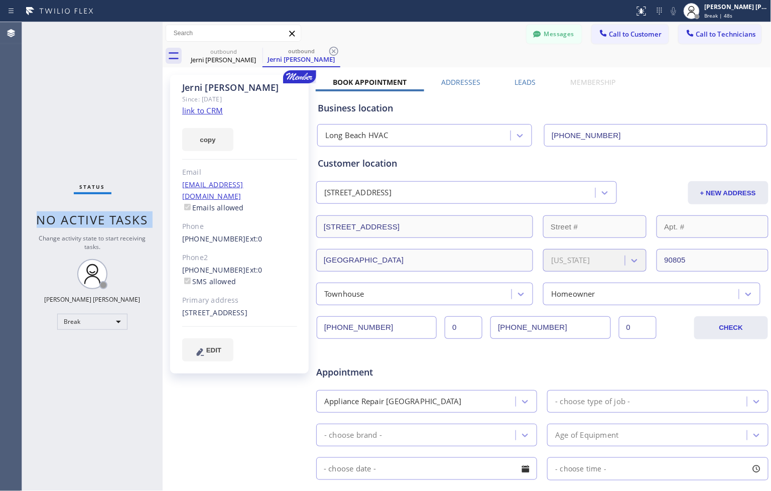
click at [133, 218] on span "No active tasks" at bounding box center [93, 219] width 112 height 17
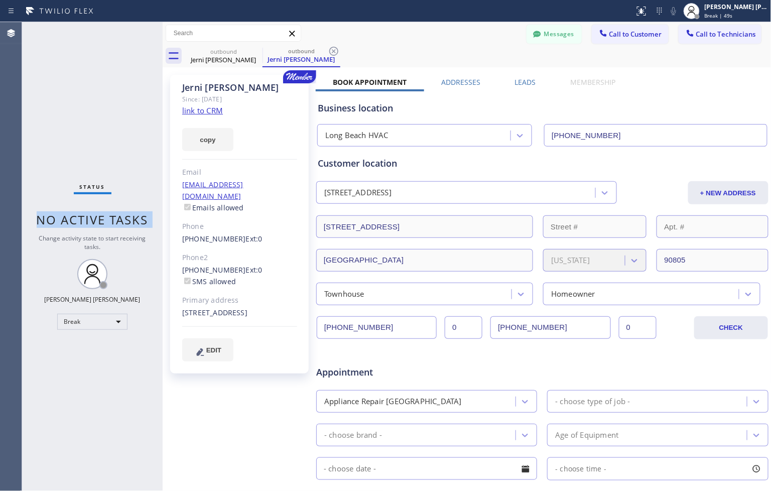
click at [133, 218] on span "No active tasks" at bounding box center [93, 219] width 112 height 17
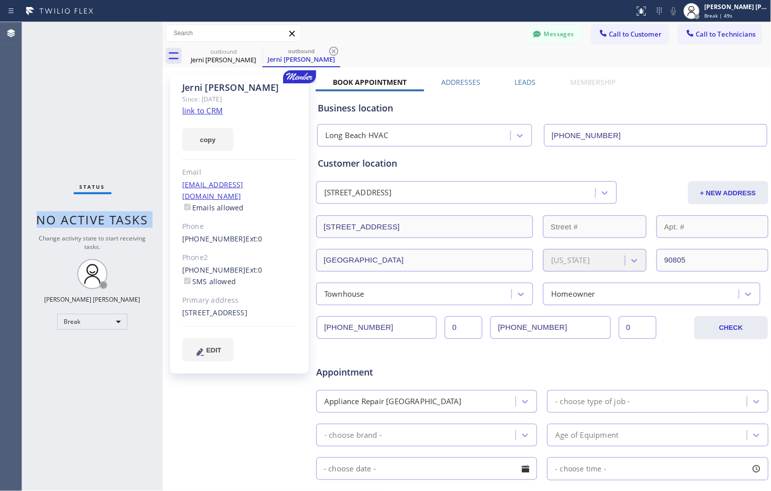
click at [133, 218] on span "No active tasks" at bounding box center [93, 219] width 112 height 17
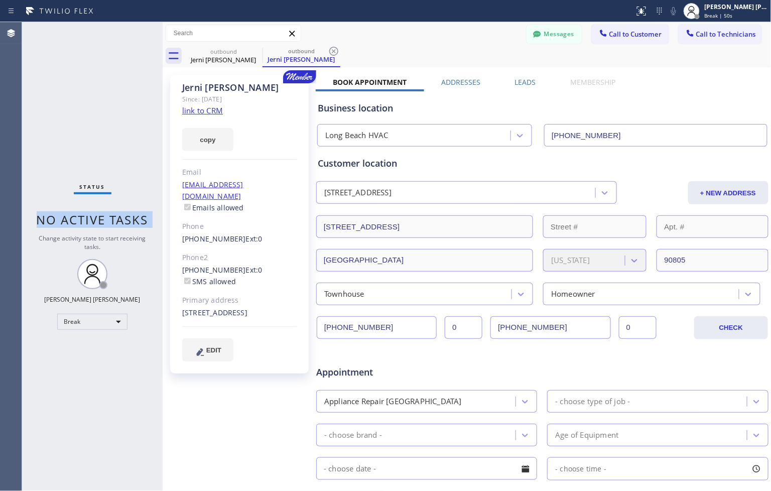
click at [133, 218] on span "No active tasks" at bounding box center [93, 219] width 112 height 17
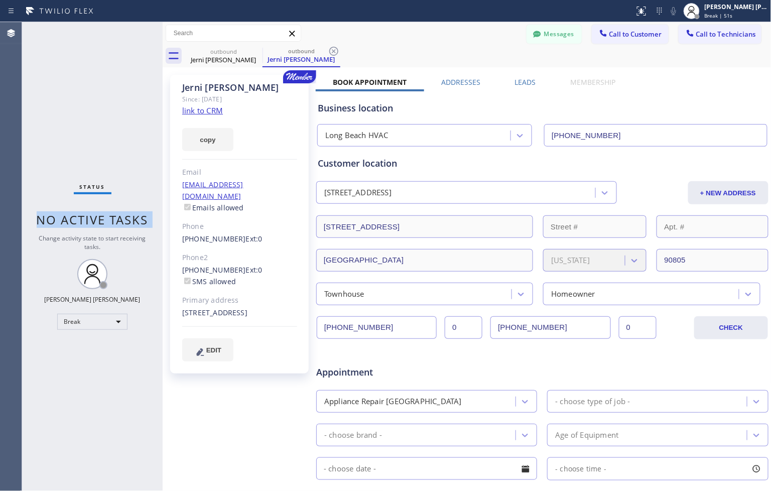
click at [133, 218] on span "No active tasks" at bounding box center [93, 219] width 112 height 17
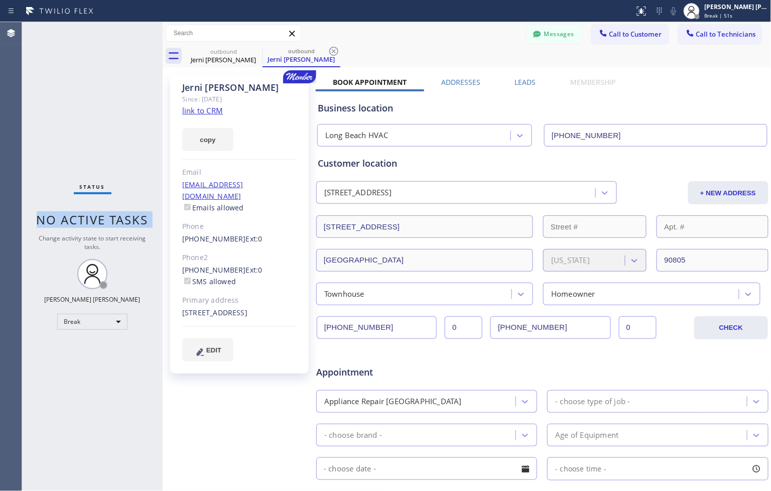
click at [133, 218] on span "No active tasks" at bounding box center [93, 219] width 112 height 17
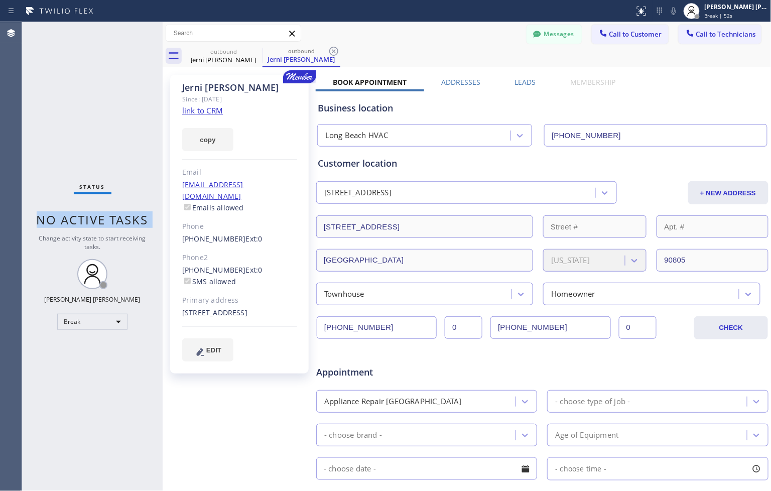
click at [133, 218] on span "No active tasks" at bounding box center [93, 219] width 112 height 17
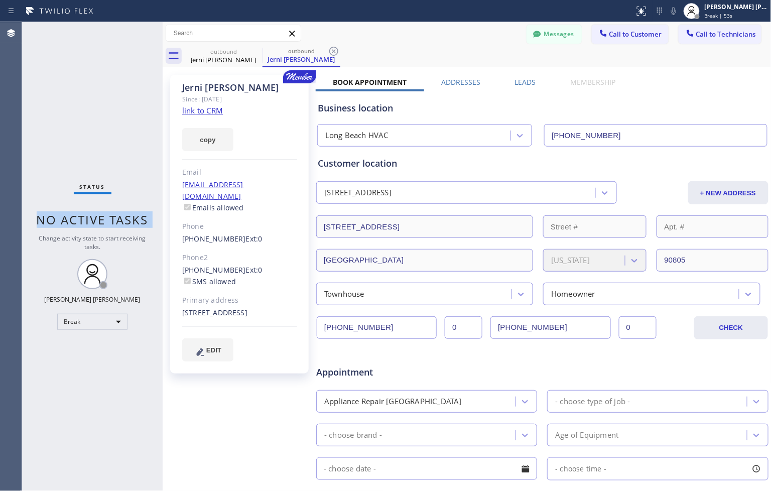
click at [133, 218] on span "No active tasks" at bounding box center [93, 219] width 112 height 17
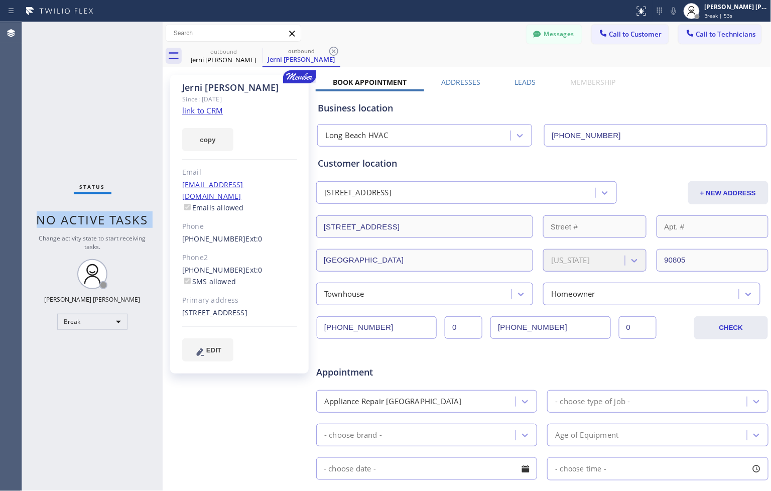
click at [133, 218] on span "No active tasks" at bounding box center [93, 219] width 112 height 17
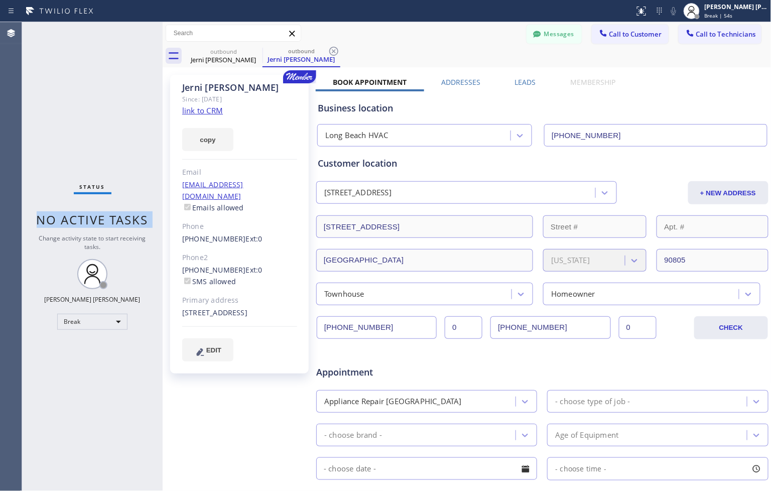
click at [133, 218] on span "No active tasks" at bounding box center [93, 219] width 112 height 17
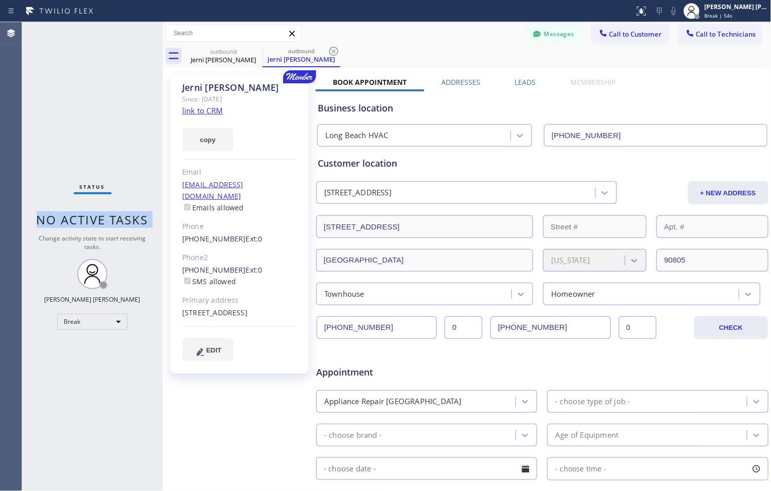
click at [133, 218] on span "No active tasks" at bounding box center [93, 219] width 112 height 17
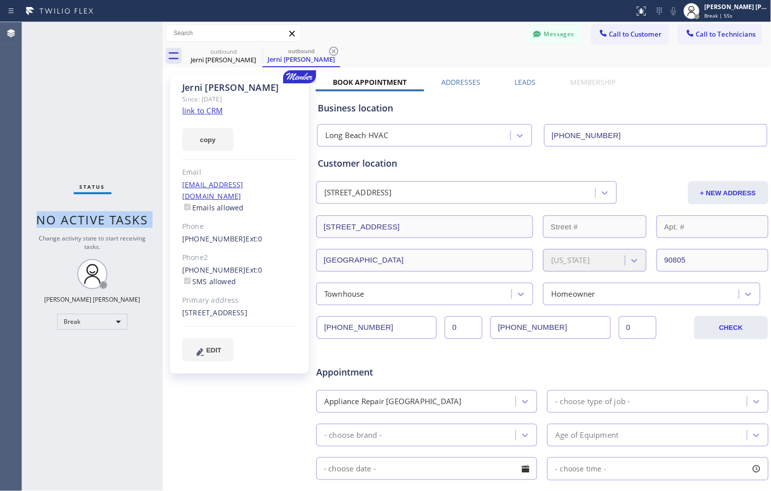
click at [133, 218] on span "No active tasks" at bounding box center [93, 219] width 112 height 17
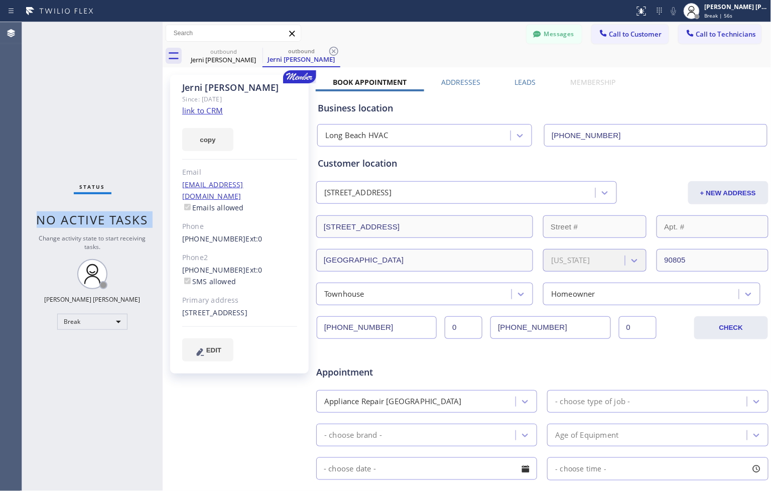
click at [133, 218] on span "No active tasks" at bounding box center [93, 219] width 112 height 17
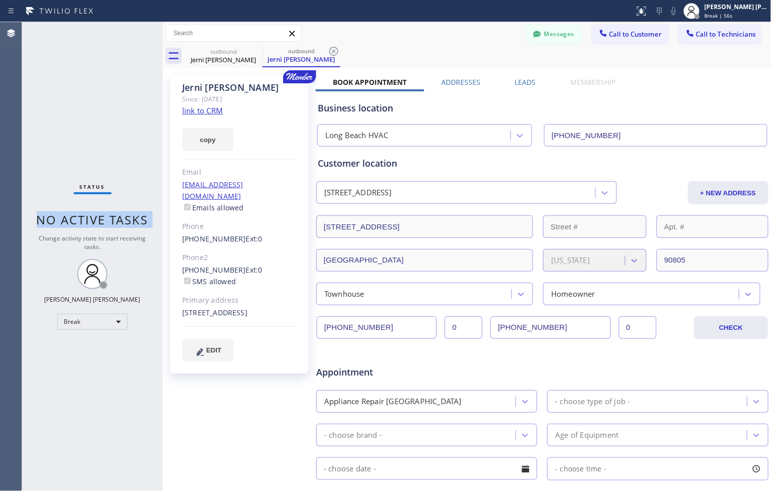
click at [133, 218] on span "No active tasks" at bounding box center [93, 219] width 112 height 17
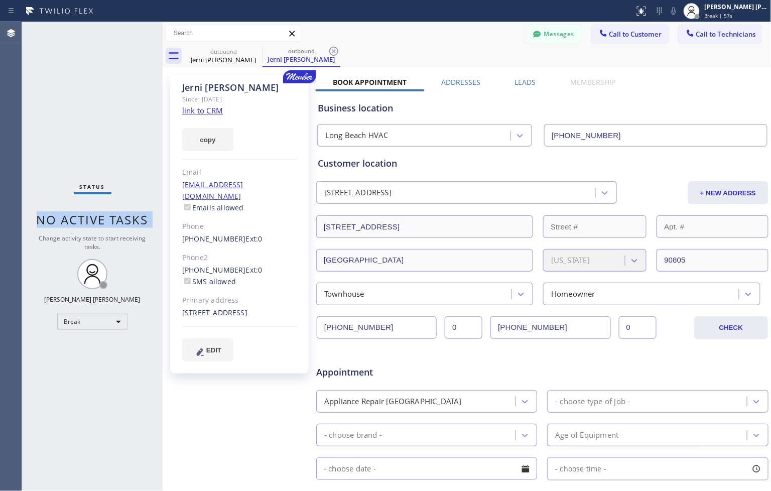
click at [133, 218] on span "No active tasks" at bounding box center [93, 219] width 112 height 17
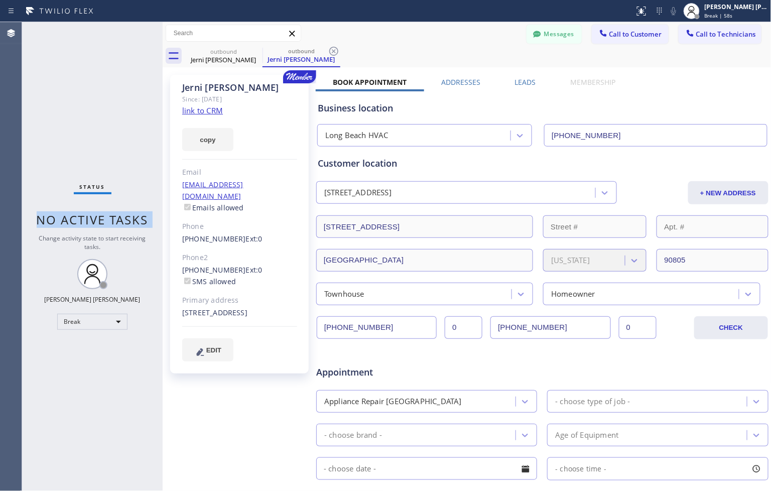
click at [133, 218] on span "No active tasks" at bounding box center [93, 219] width 112 height 17
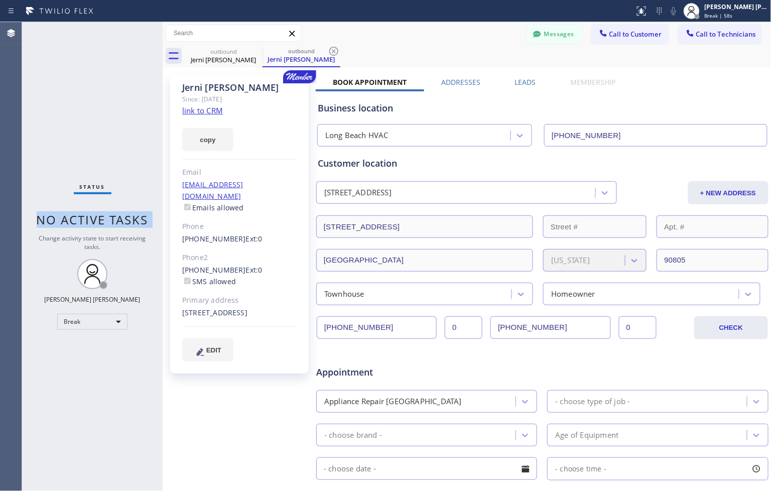
click at [133, 218] on span "No active tasks" at bounding box center [93, 219] width 112 height 17
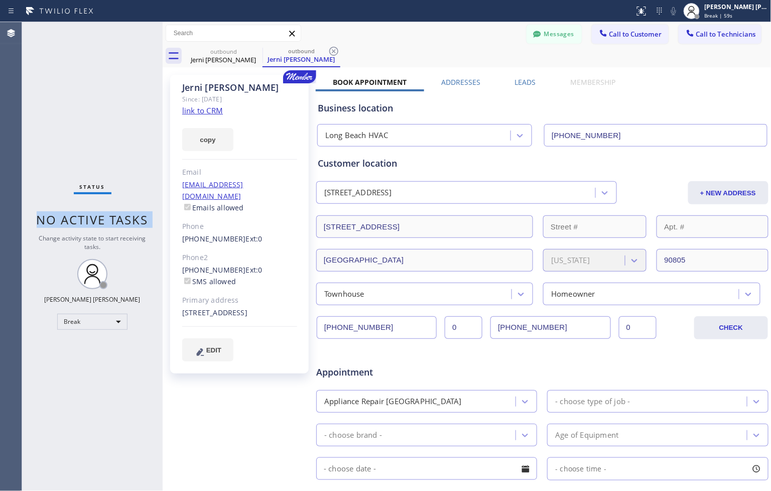
click at [133, 218] on span "No active tasks" at bounding box center [93, 219] width 112 height 17
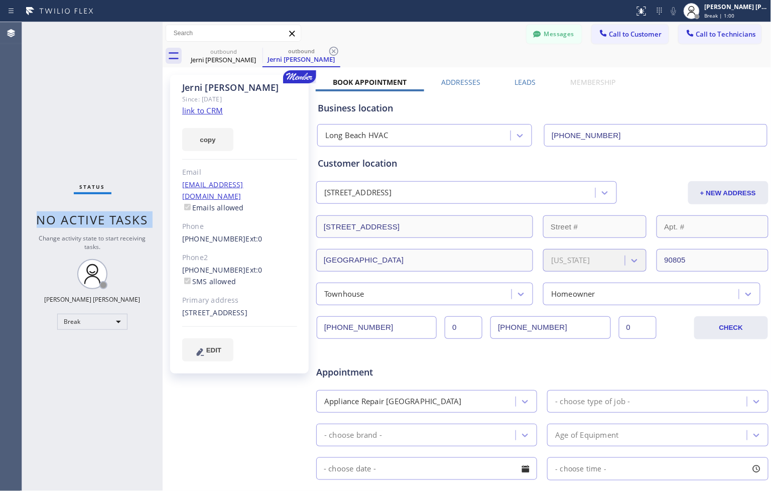
click at [133, 218] on span "No active tasks" at bounding box center [93, 219] width 112 height 17
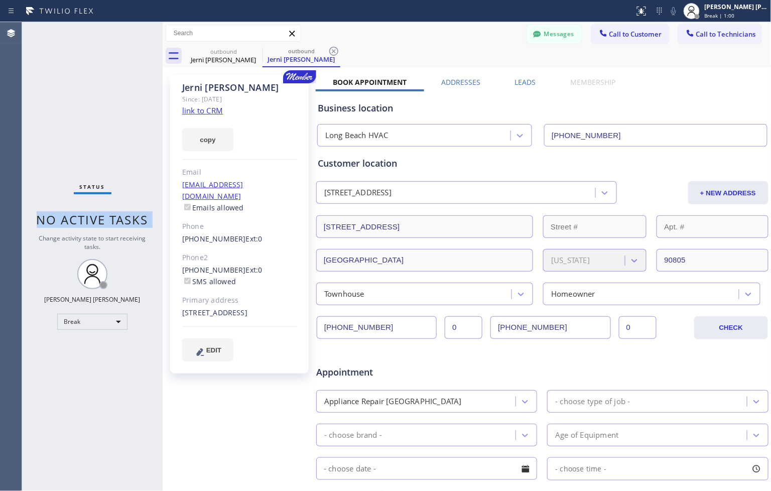
click at [133, 218] on span "No active tasks" at bounding box center [93, 219] width 112 height 17
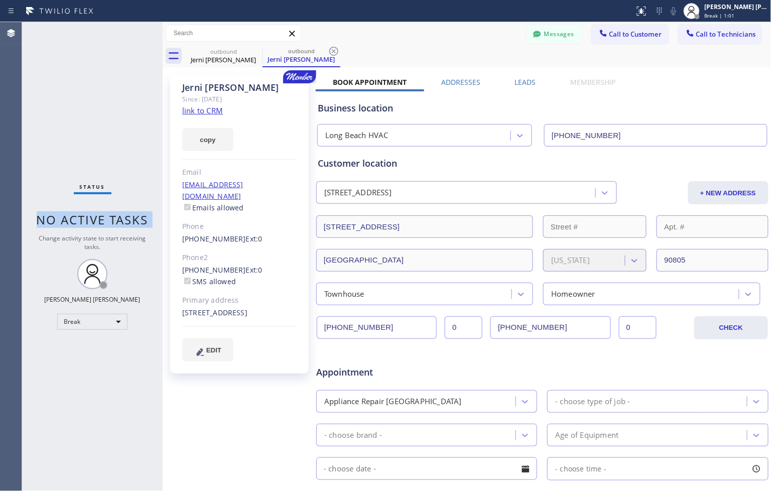
click at [133, 218] on span "No active tasks" at bounding box center [93, 219] width 112 height 17
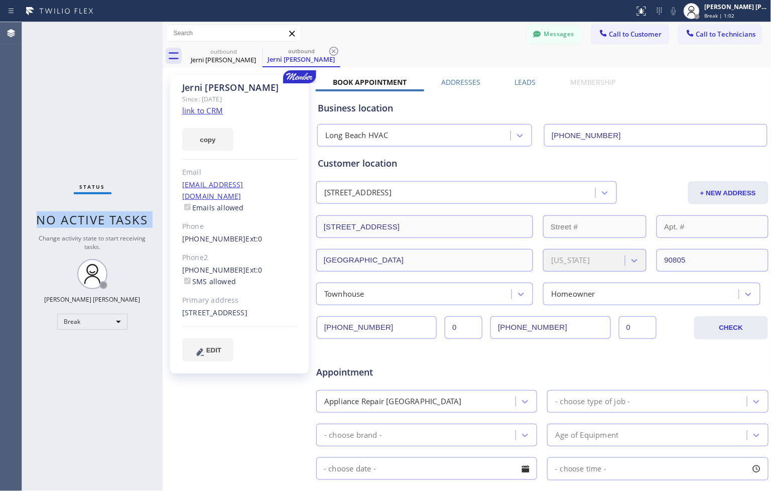
click at [133, 218] on span "No active tasks" at bounding box center [93, 219] width 112 height 17
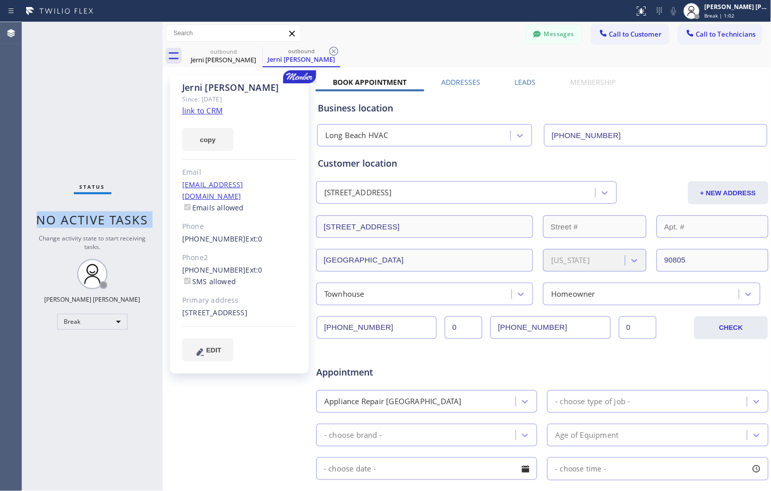
click at [133, 218] on span "No active tasks" at bounding box center [93, 219] width 112 height 17
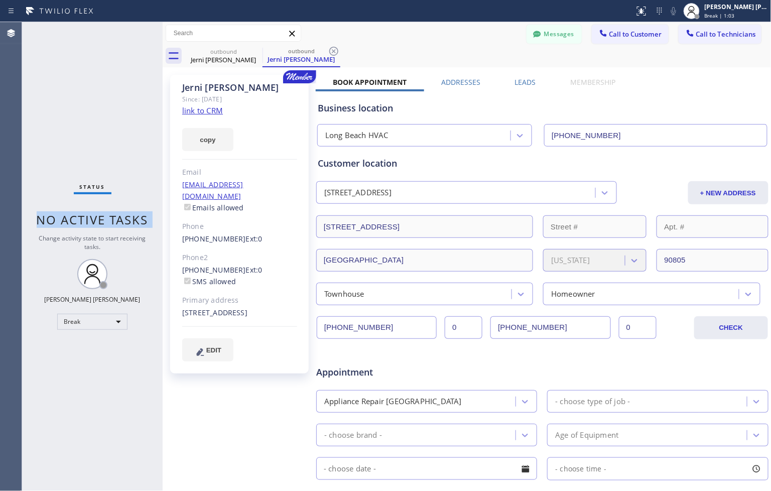
click at [133, 218] on span "No active tasks" at bounding box center [93, 219] width 112 height 17
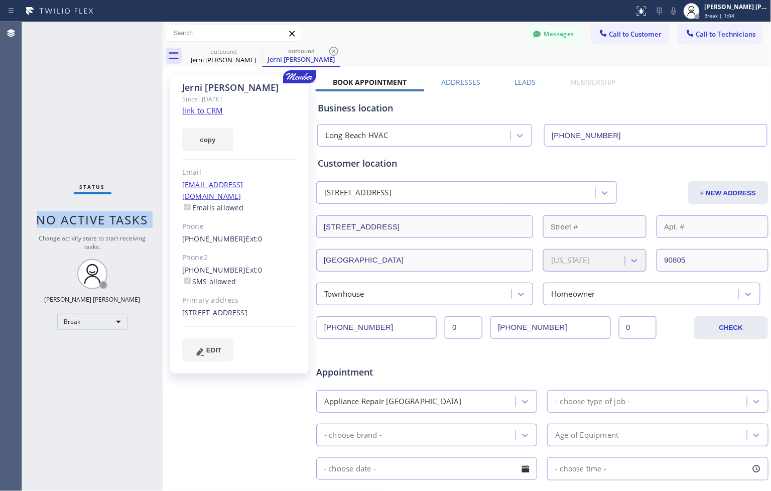
click at [133, 218] on span "No active tasks" at bounding box center [93, 219] width 112 height 17
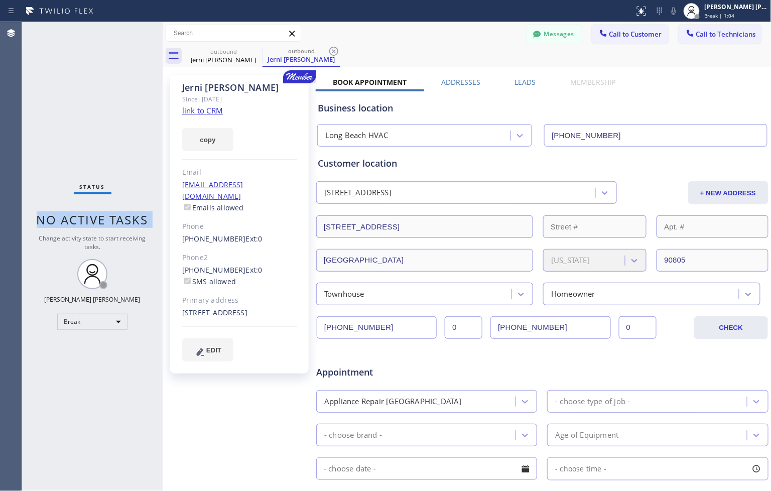
click at [133, 218] on span "No active tasks" at bounding box center [93, 219] width 112 height 17
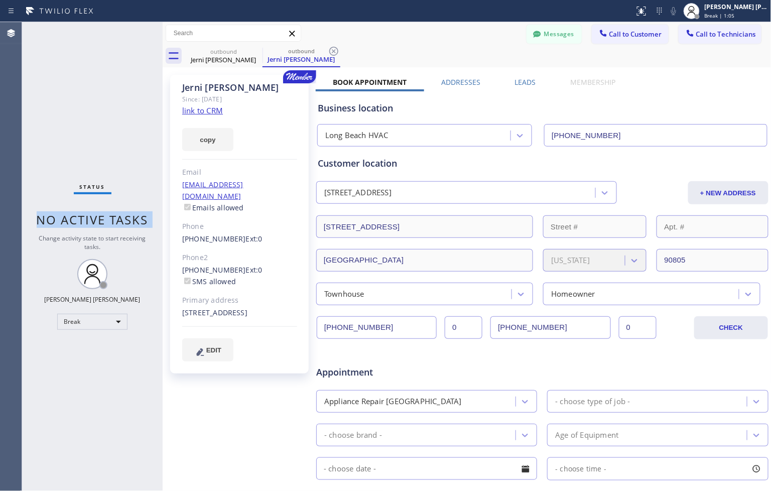
click at [133, 218] on span "No active tasks" at bounding box center [93, 219] width 112 height 17
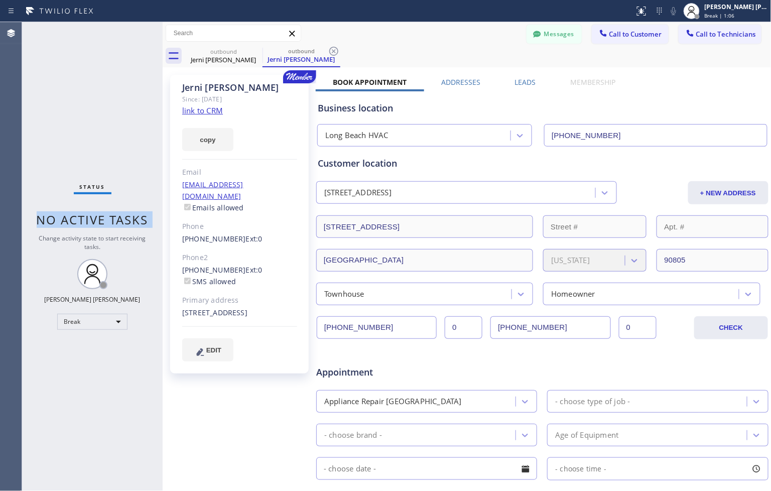
click at [133, 218] on span "No active tasks" at bounding box center [93, 219] width 112 height 17
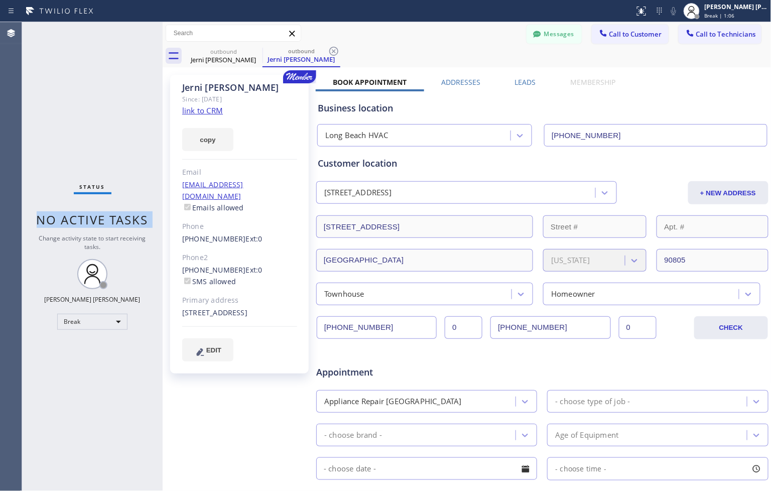
click at [133, 218] on span "No active tasks" at bounding box center [93, 219] width 112 height 17
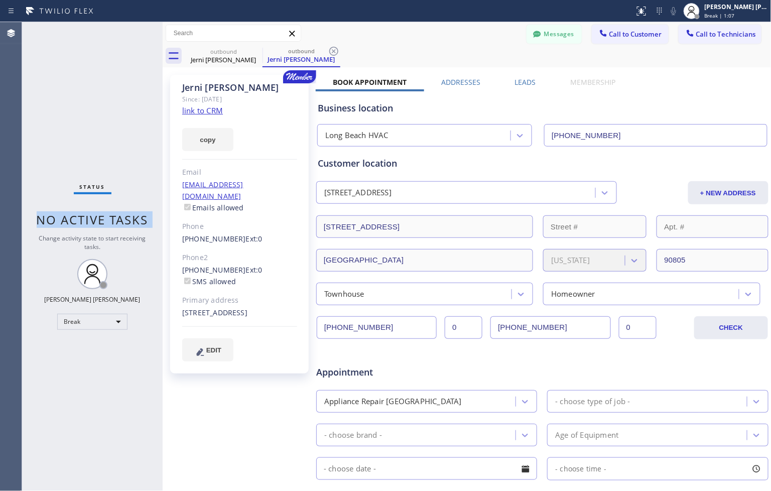
click at [133, 218] on span "No active tasks" at bounding box center [93, 219] width 112 height 17
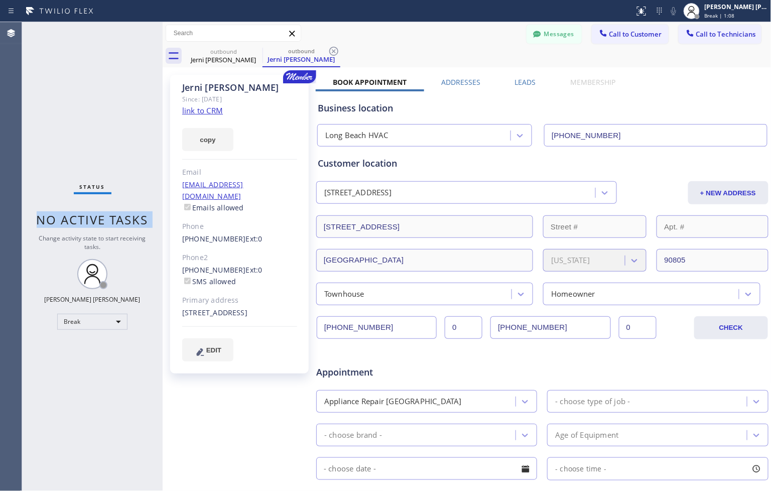
click at [133, 218] on span "No active tasks" at bounding box center [93, 219] width 112 height 17
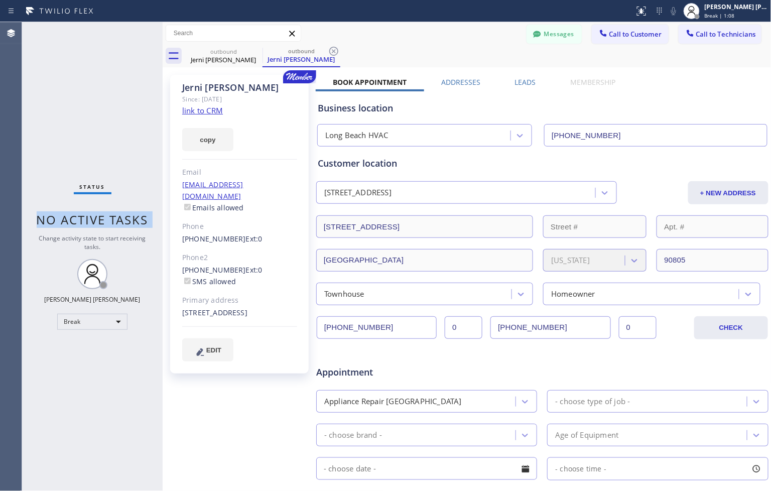
click at [133, 218] on span "No active tasks" at bounding box center [93, 219] width 112 height 17
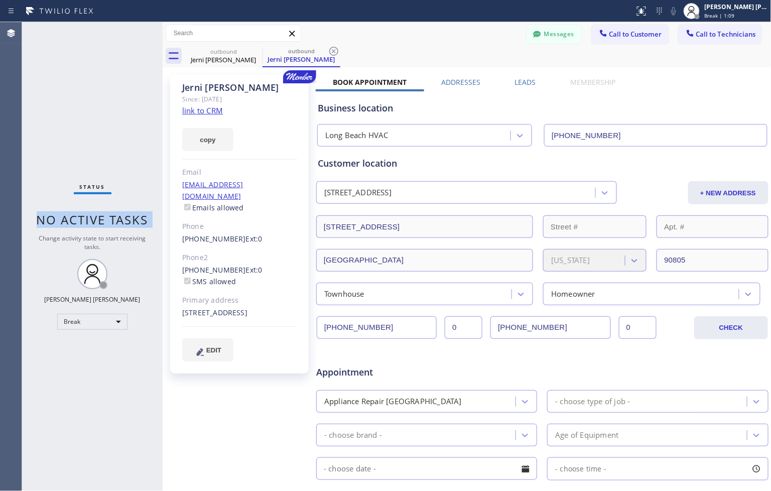
click at [133, 218] on span "No active tasks" at bounding box center [93, 219] width 112 height 17
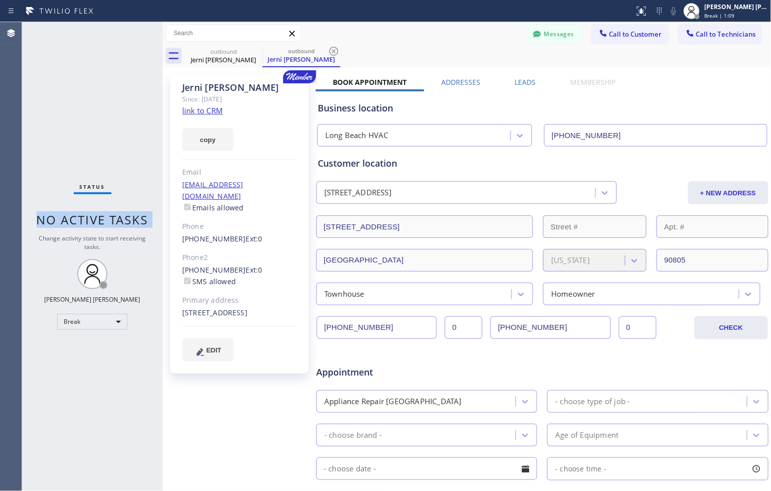
click at [133, 218] on span "No active tasks" at bounding box center [93, 219] width 112 height 17
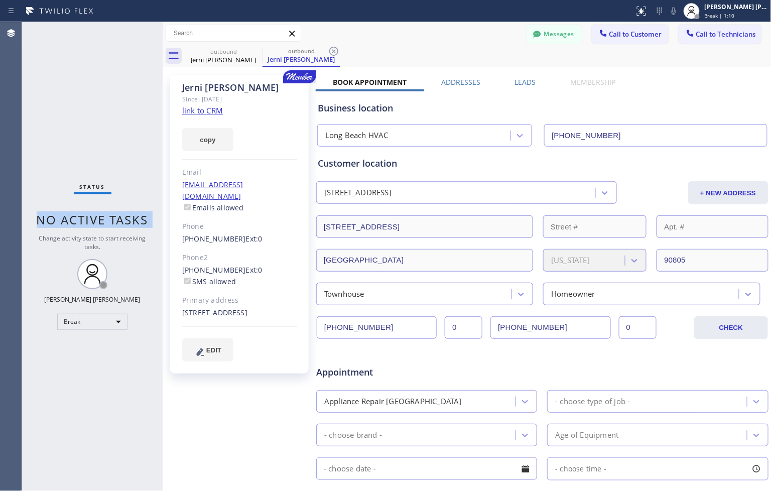
click at [133, 218] on span "No active tasks" at bounding box center [93, 219] width 112 height 17
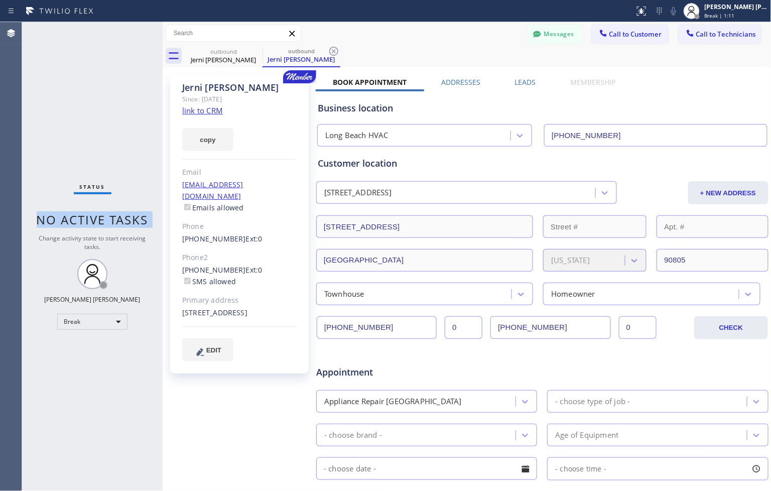
click at [133, 218] on span "No active tasks" at bounding box center [93, 219] width 112 height 17
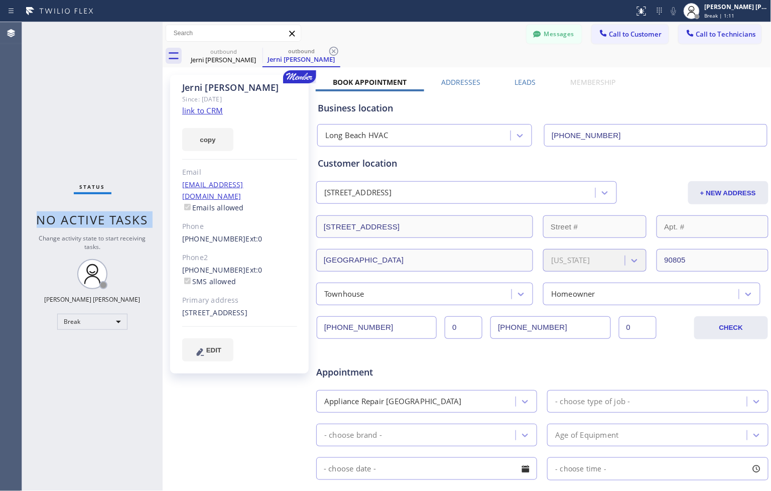
click at [133, 218] on span "No active tasks" at bounding box center [93, 219] width 112 height 17
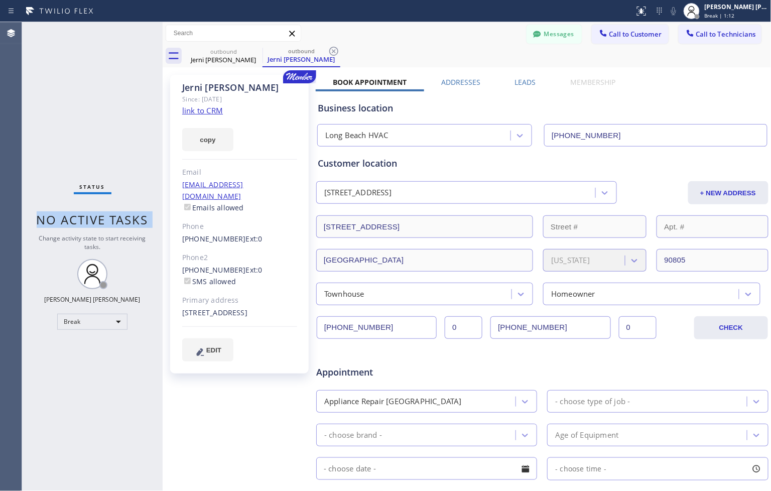
click at [133, 218] on span "No active tasks" at bounding box center [93, 219] width 112 height 17
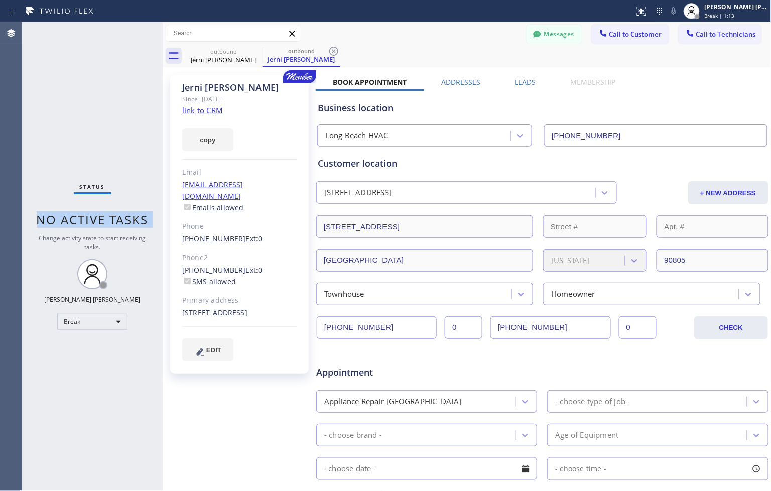
click at [133, 218] on span "No active tasks" at bounding box center [93, 219] width 112 height 17
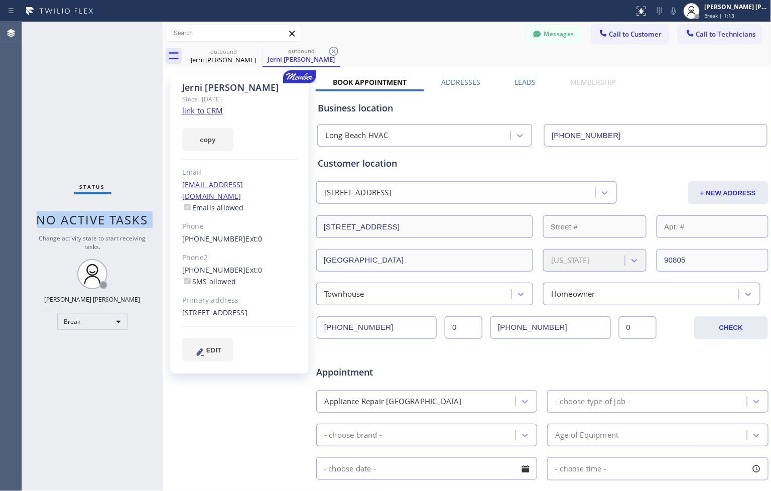
click at [133, 218] on span "No active tasks" at bounding box center [93, 219] width 112 height 17
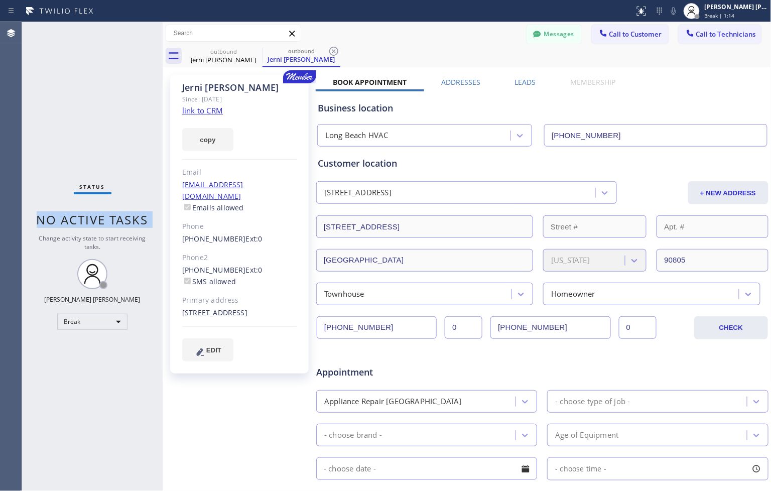
click at [133, 218] on span "No active tasks" at bounding box center [93, 219] width 112 height 17
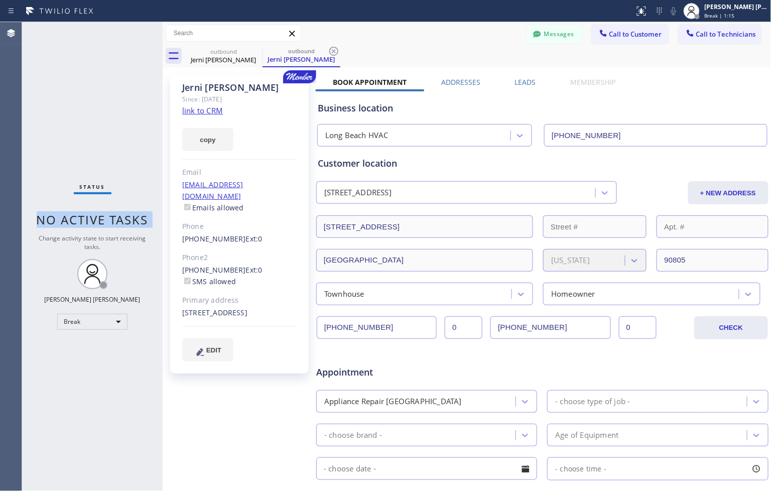
click at [133, 218] on span "No active tasks" at bounding box center [93, 219] width 112 height 17
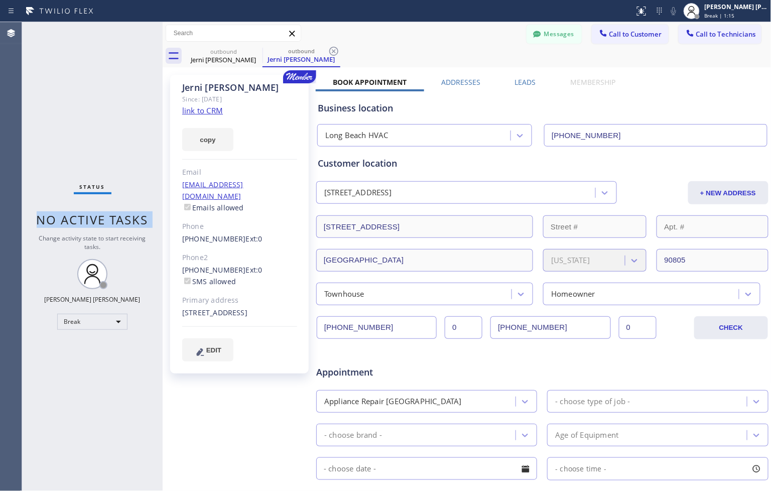
click at [133, 218] on span "No active tasks" at bounding box center [93, 219] width 112 height 17
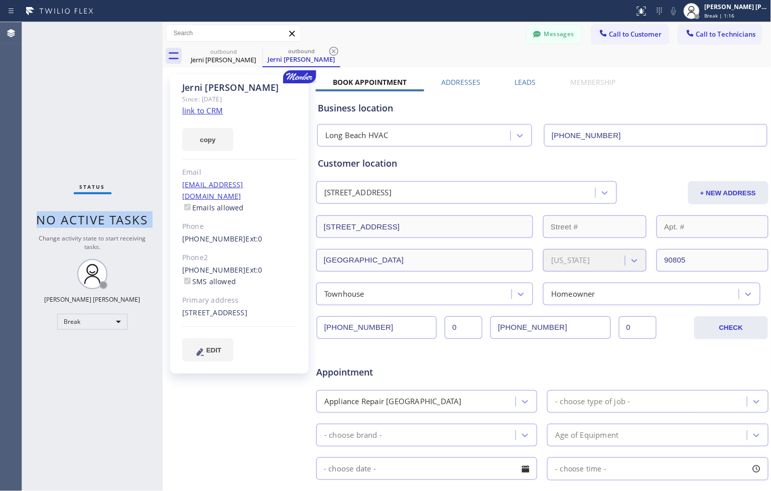
click at [133, 218] on span "No active tasks" at bounding box center [93, 219] width 112 height 17
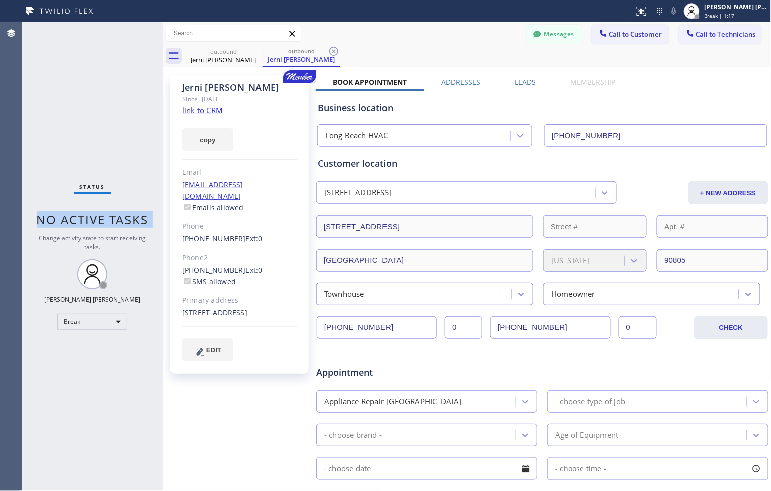
click at [133, 218] on span "No active tasks" at bounding box center [93, 219] width 112 height 17
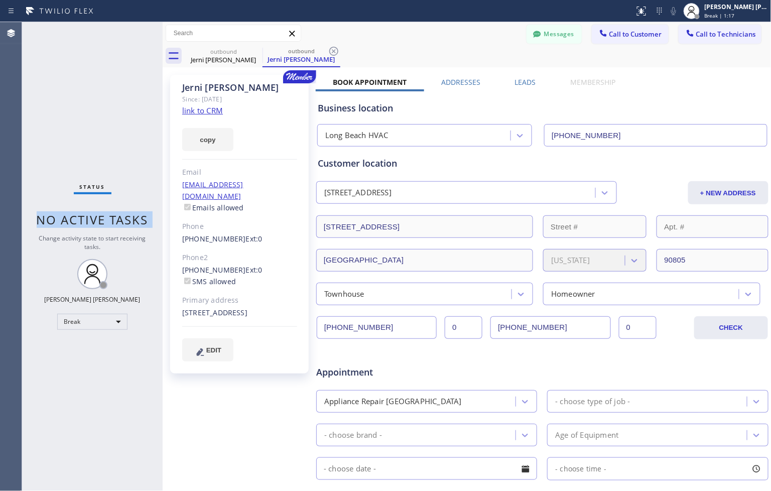
click at [133, 218] on span "No active tasks" at bounding box center [93, 219] width 112 height 17
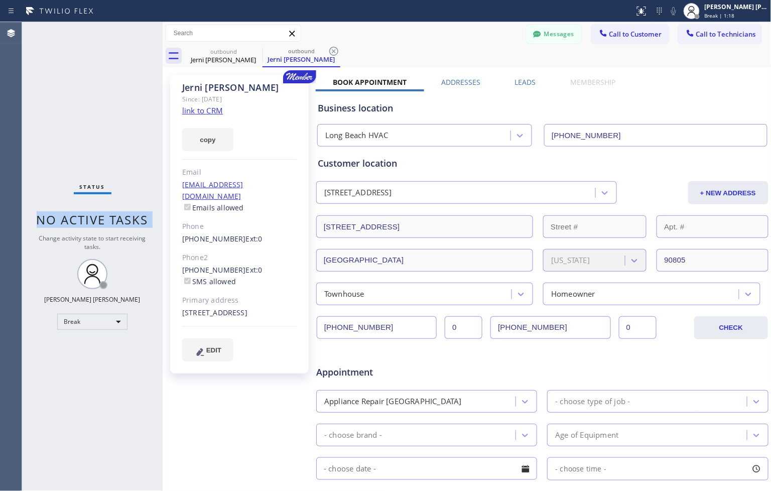
click at [133, 218] on span "No active tasks" at bounding box center [93, 219] width 112 height 17
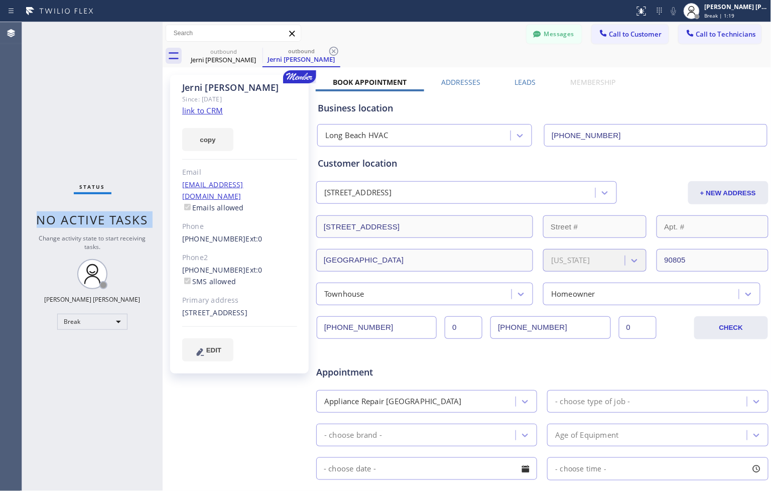
click at [133, 218] on span "No active tasks" at bounding box center [93, 219] width 112 height 17
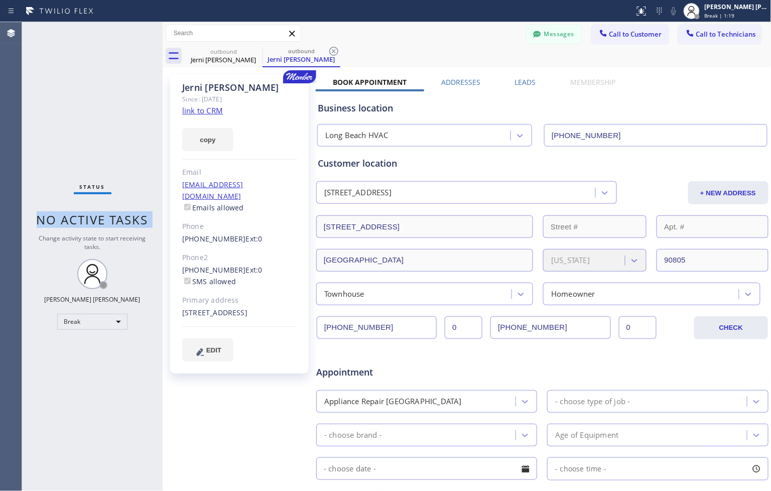
click at [133, 218] on span "No active tasks" at bounding box center [93, 219] width 112 height 17
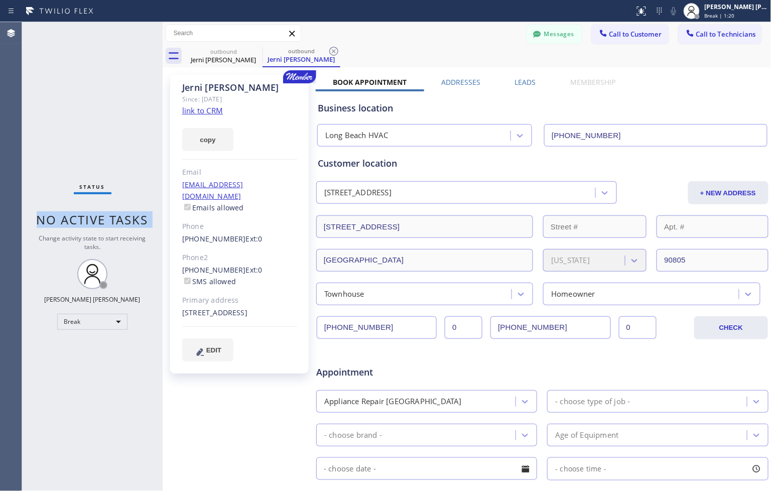
click at [133, 218] on span "No active tasks" at bounding box center [93, 219] width 112 height 17
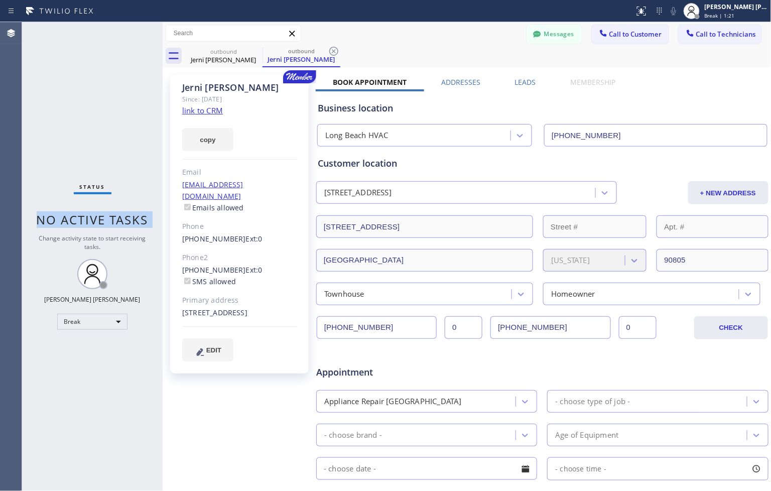
click at [133, 218] on span "No active tasks" at bounding box center [93, 219] width 112 height 17
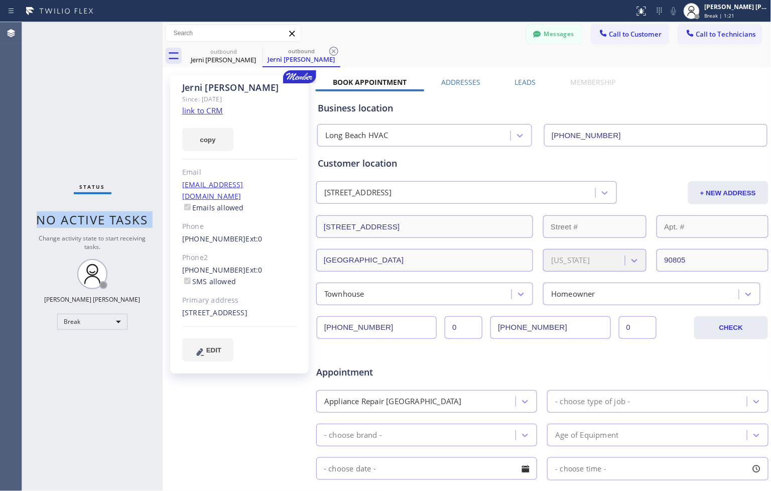
click at [133, 218] on span "No active tasks" at bounding box center [93, 219] width 112 height 17
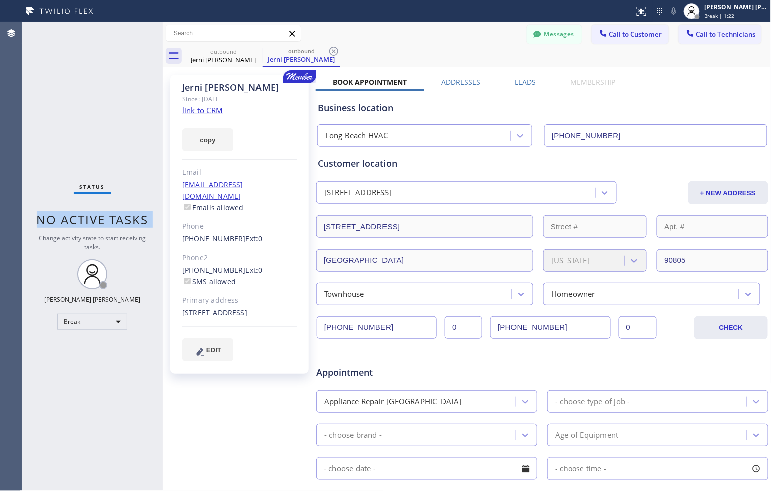
click at [133, 218] on span "No active tasks" at bounding box center [93, 219] width 112 height 17
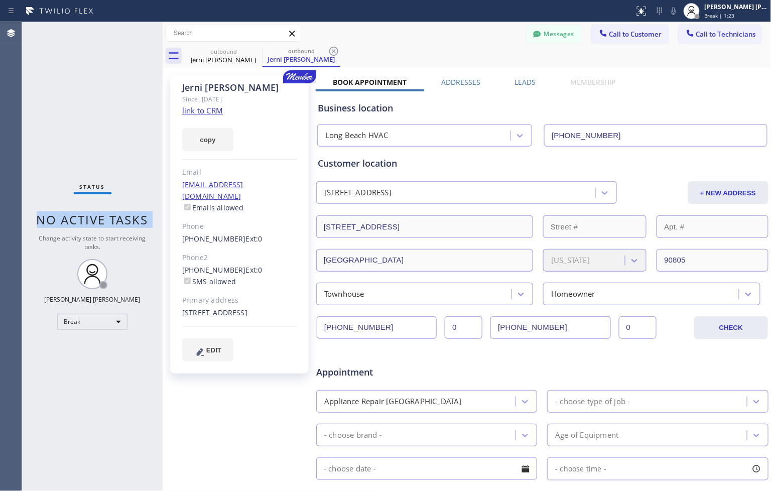
click at [133, 218] on span "No active tasks" at bounding box center [93, 219] width 112 height 17
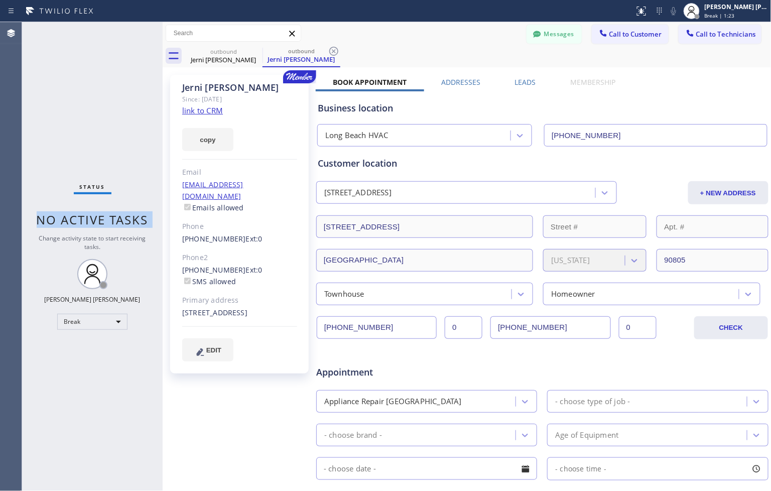
click at [133, 218] on span "No active tasks" at bounding box center [93, 219] width 112 height 17
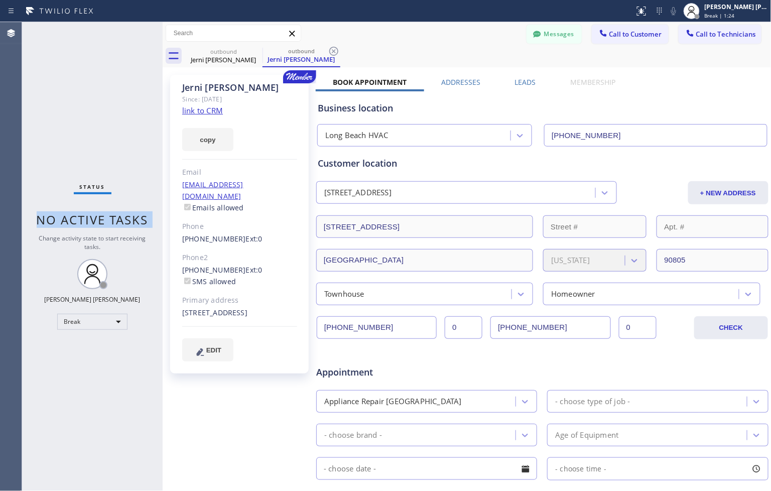
click at [133, 218] on span "No active tasks" at bounding box center [93, 219] width 112 height 17
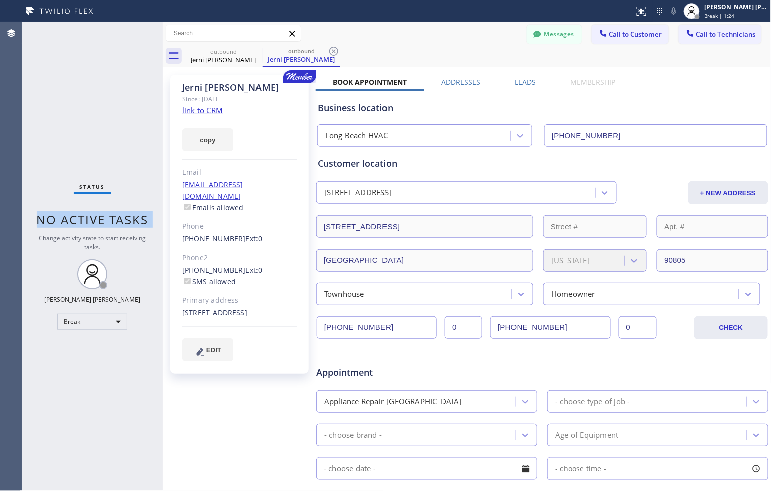
click at [133, 218] on span "No active tasks" at bounding box center [93, 219] width 112 height 17
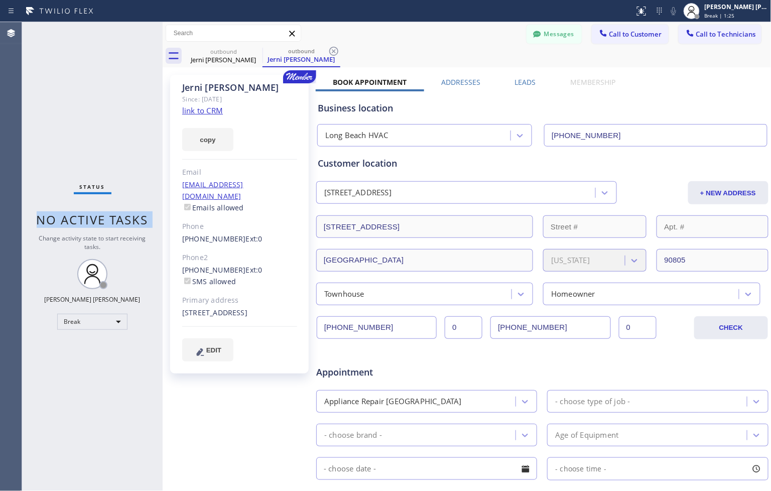
click at [133, 218] on span "No active tasks" at bounding box center [93, 219] width 112 height 17
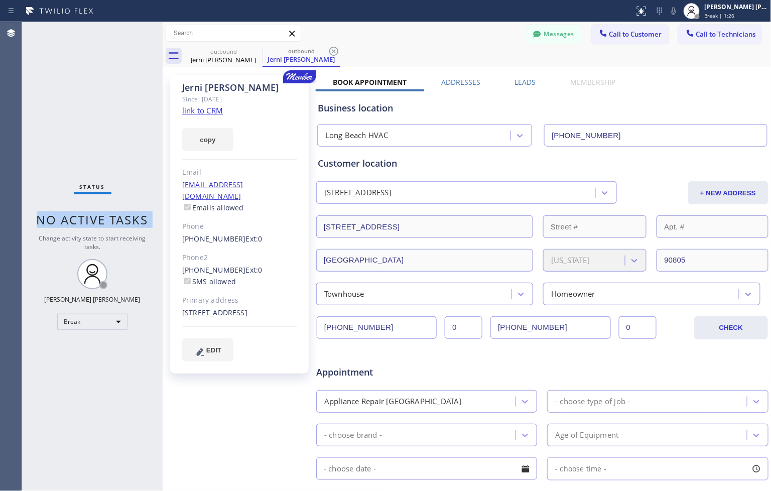
click at [133, 218] on span "No active tasks" at bounding box center [93, 219] width 112 height 17
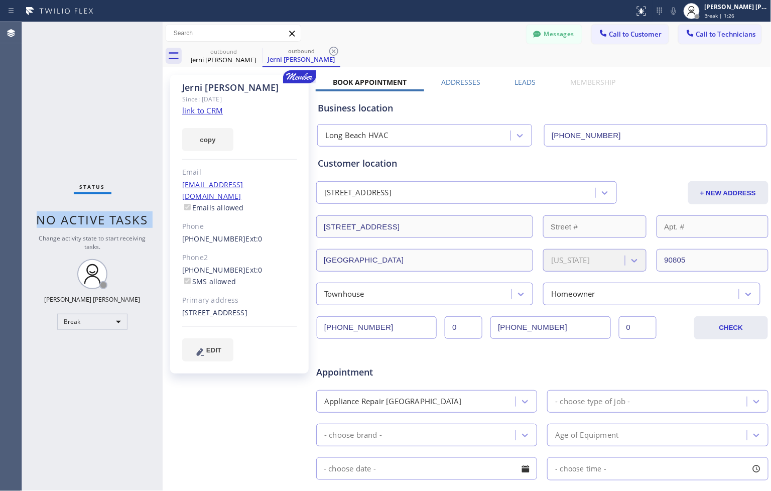
click at [133, 218] on span "No active tasks" at bounding box center [93, 219] width 112 height 17
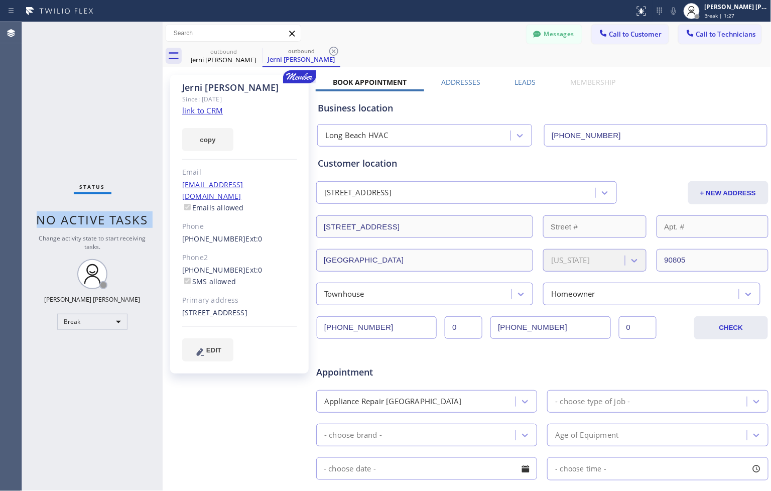
click at [133, 218] on span "No active tasks" at bounding box center [93, 219] width 112 height 17
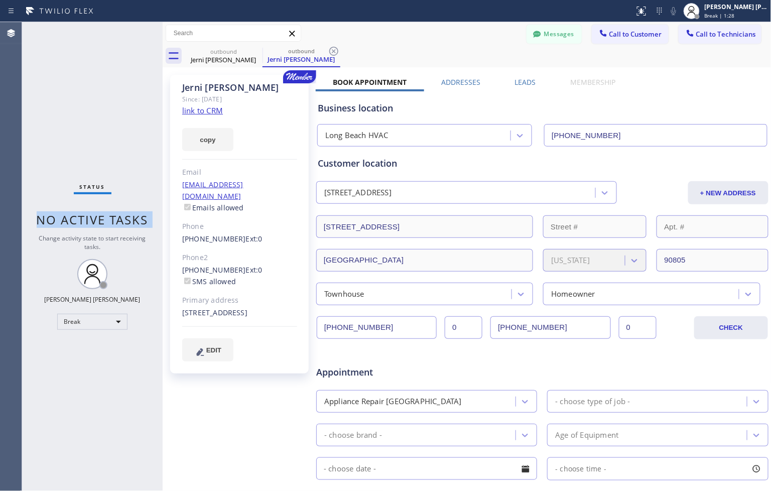
click at [133, 218] on span "No active tasks" at bounding box center [93, 219] width 112 height 17
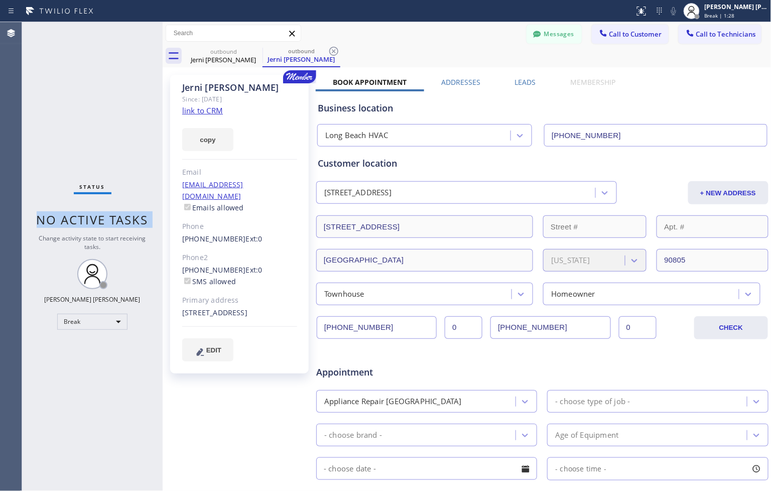
click at [133, 218] on span "No active tasks" at bounding box center [93, 219] width 112 height 17
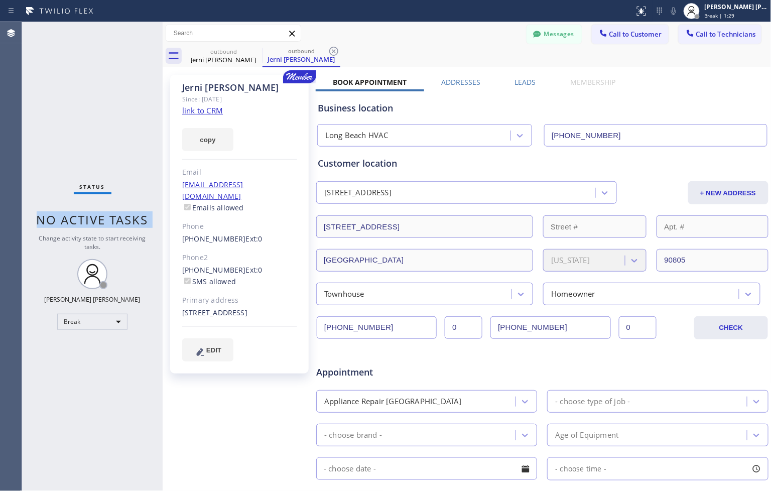
click at [133, 218] on span "No active tasks" at bounding box center [93, 219] width 112 height 17
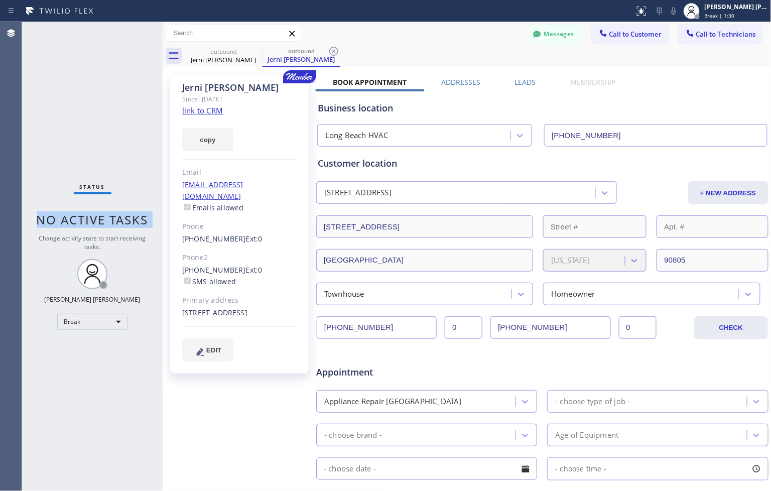
click at [133, 218] on span "No active tasks" at bounding box center [93, 219] width 112 height 17
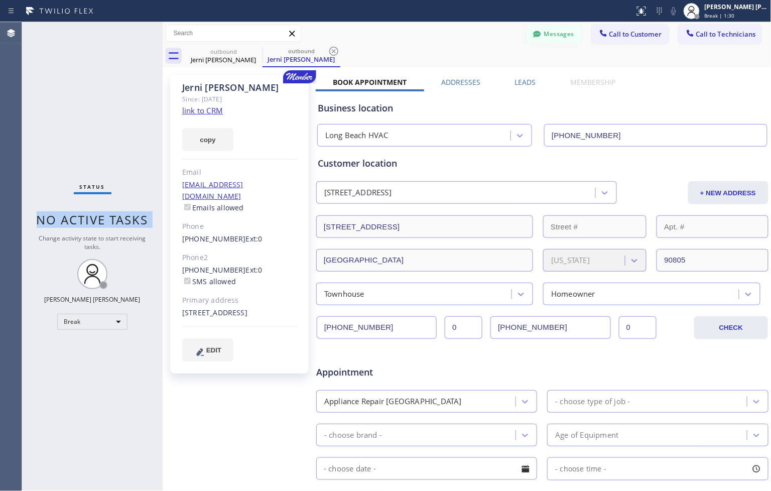
click at [133, 218] on span "No active tasks" at bounding box center [93, 219] width 112 height 17
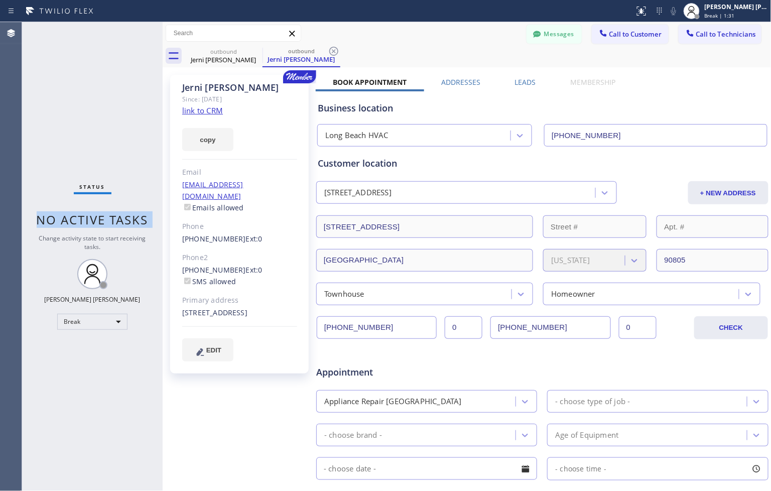
click at [133, 218] on span "No active tasks" at bounding box center [93, 219] width 112 height 17
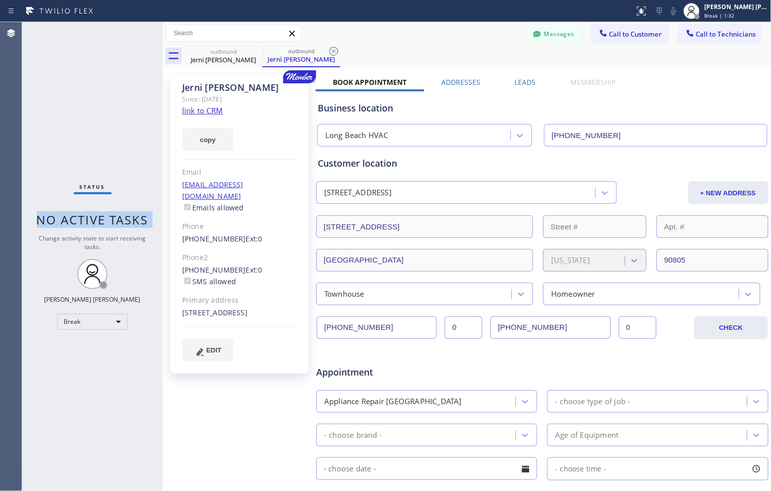
click at [133, 218] on span "No active tasks" at bounding box center [93, 219] width 112 height 17
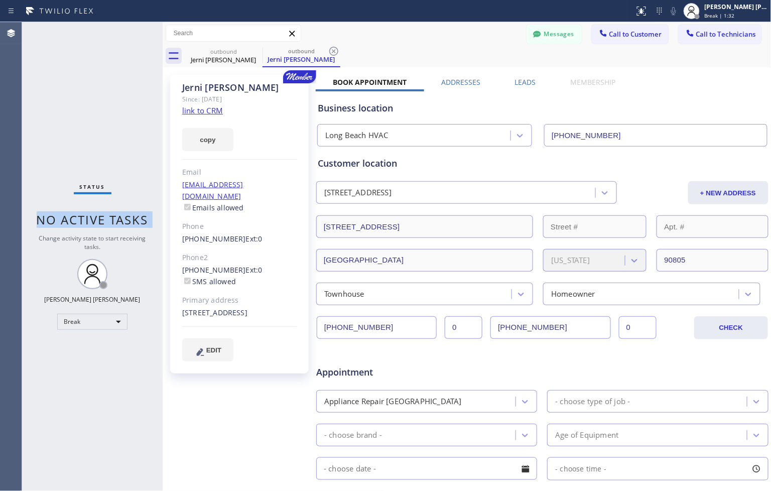
click at [133, 218] on span "No active tasks" at bounding box center [93, 219] width 112 height 17
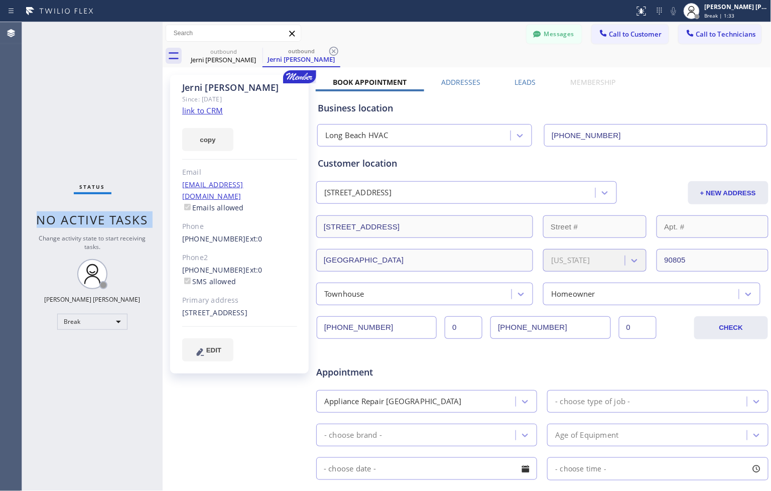
click at [133, 218] on span "No active tasks" at bounding box center [93, 219] width 112 height 17
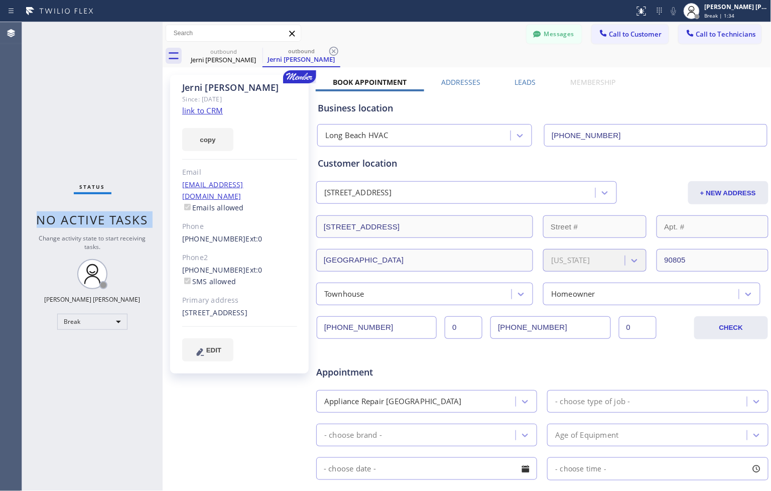
click at [133, 218] on span "No active tasks" at bounding box center [93, 219] width 112 height 17
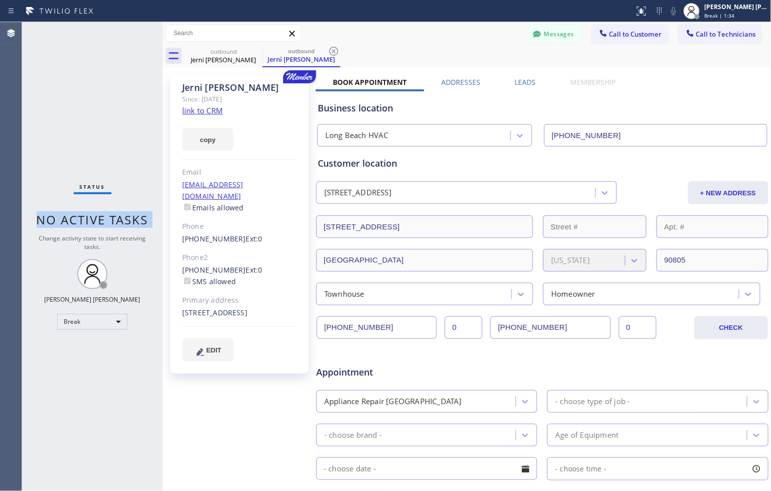
click at [133, 218] on span "No active tasks" at bounding box center [93, 219] width 112 height 17
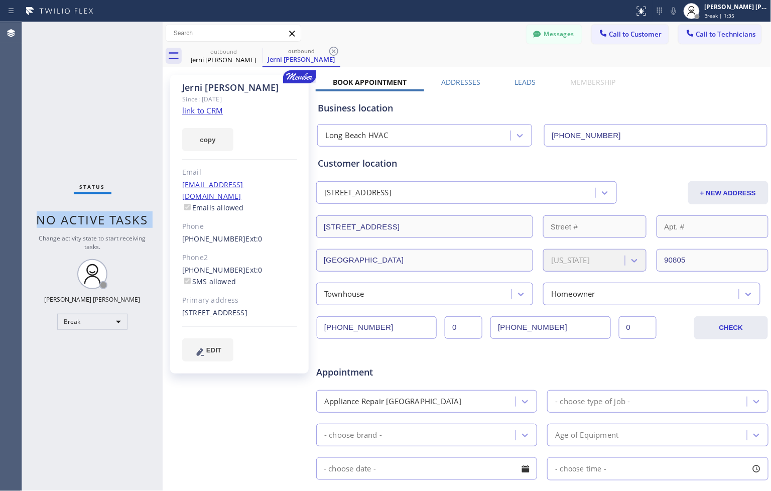
click at [133, 218] on span "No active tasks" at bounding box center [93, 219] width 112 height 17
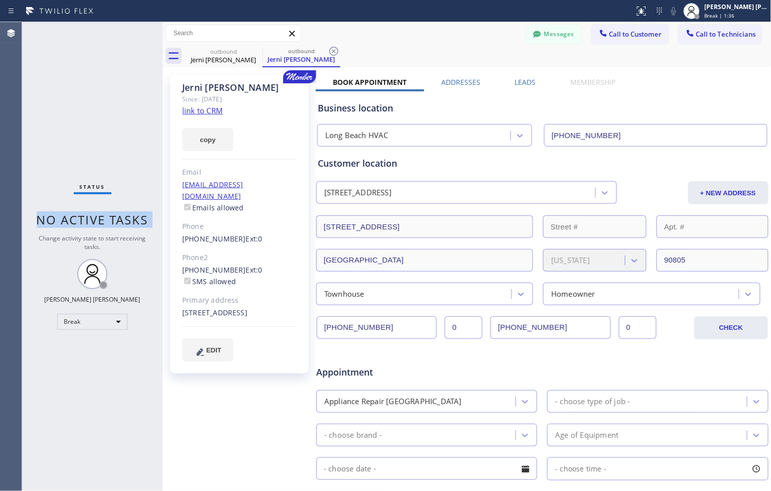
click at [133, 218] on span "No active tasks" at bounding box center [93, 219] width 112 height 17
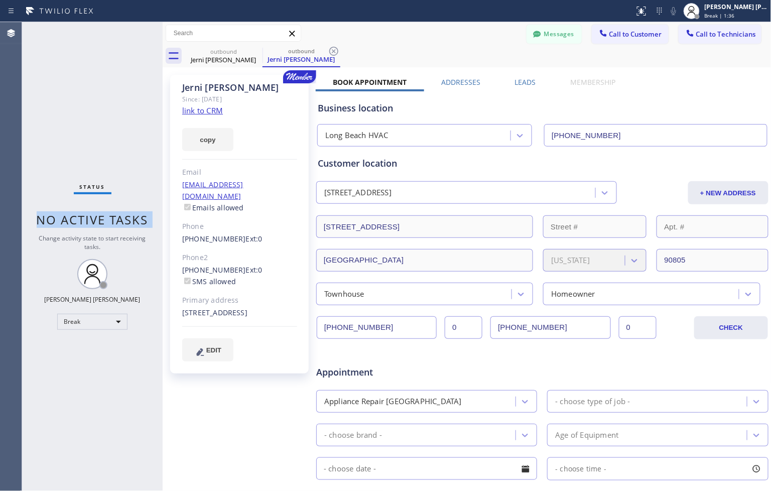
click at [133, 218] on span "No active tasks" at bounding box center [93, 219] width 112 height 17
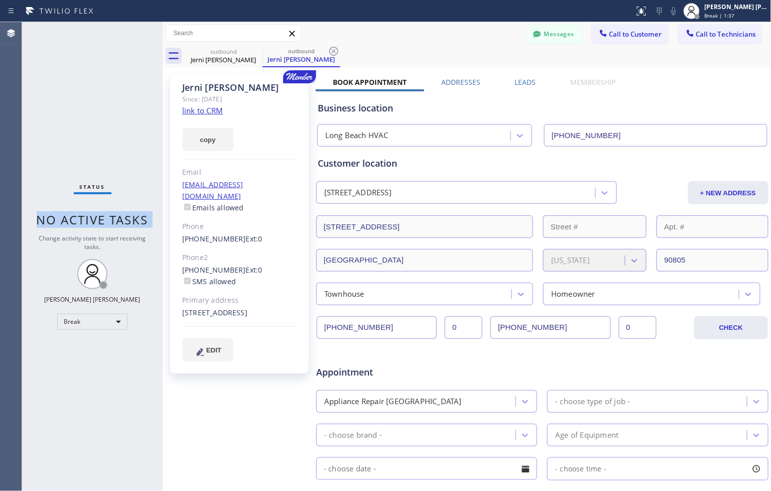
click at [133, 218] on span "No active tasks" at bounding box center [93, 219] width 112 height 17
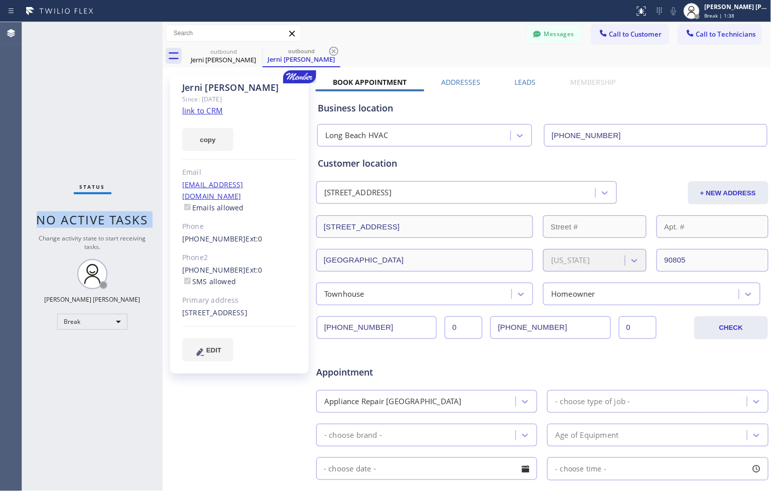
click at [133, 218] on span "No active tasks" at bounding box center [93, 219] width 112 height 17
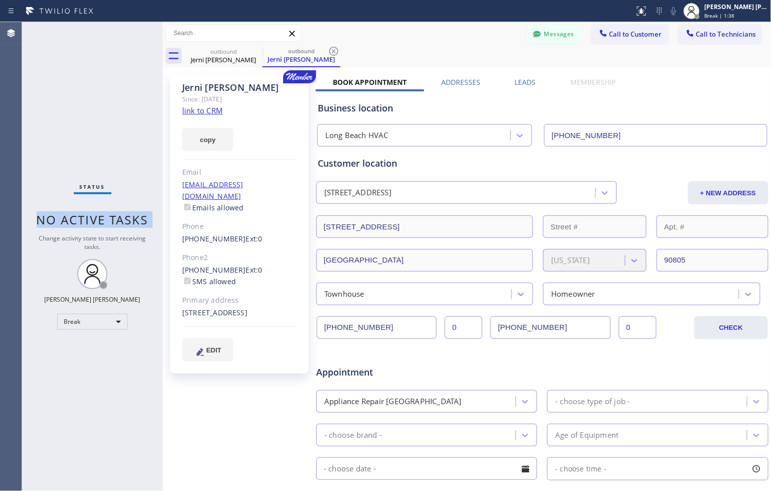
click at [133, 218] on span "No active tasks" at bounding box center [93, 219] width 112 height 17
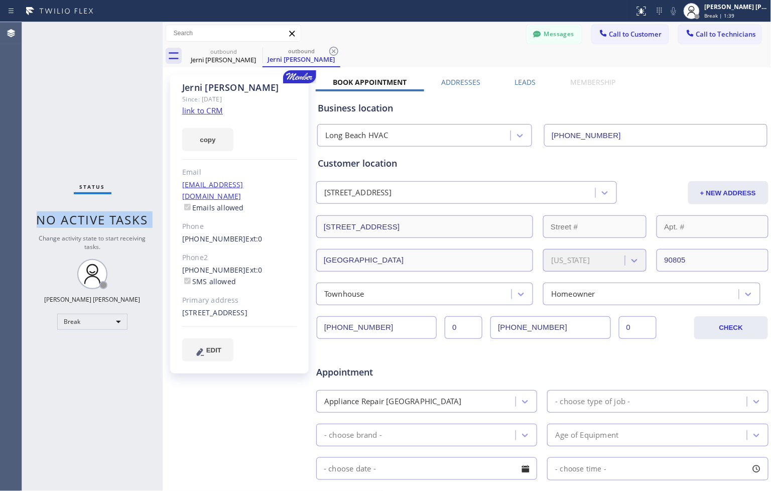
click at [133, 218] on span "No active tasks" at bounding box center [93, 219] width 112 height 17
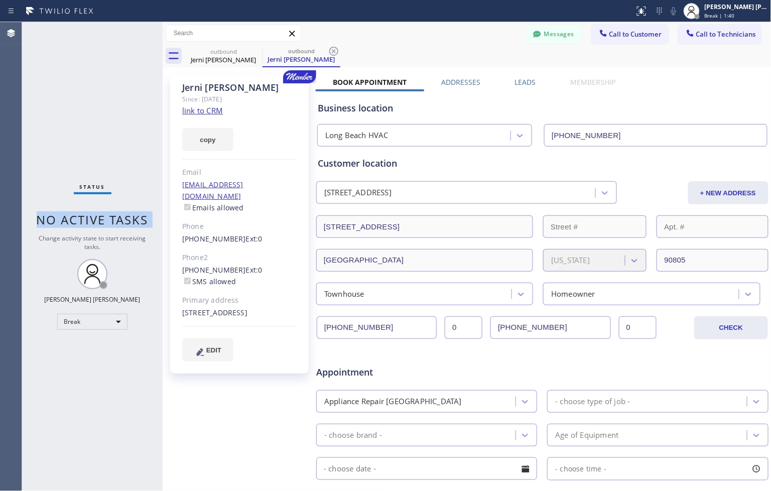
click at [133, 218] on span "No active tasks" at bounding box center [93, 219] width 112 height 17
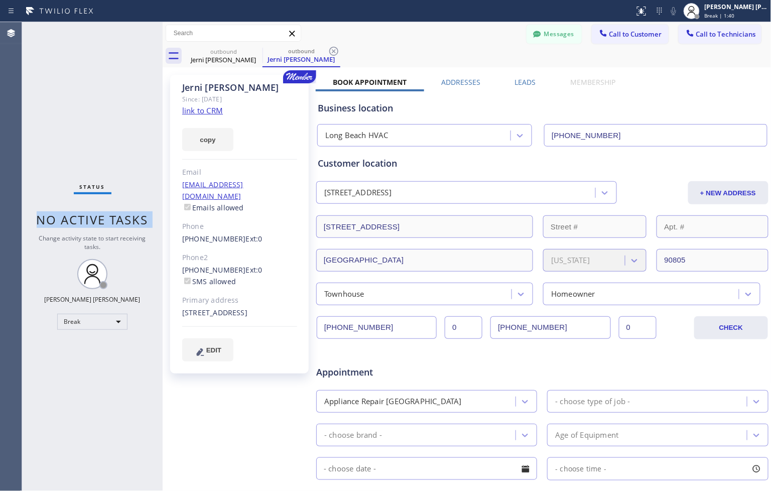
click at [133, 218] on span "No active tasks" at bounding box center [93, 219] width 112 height 17
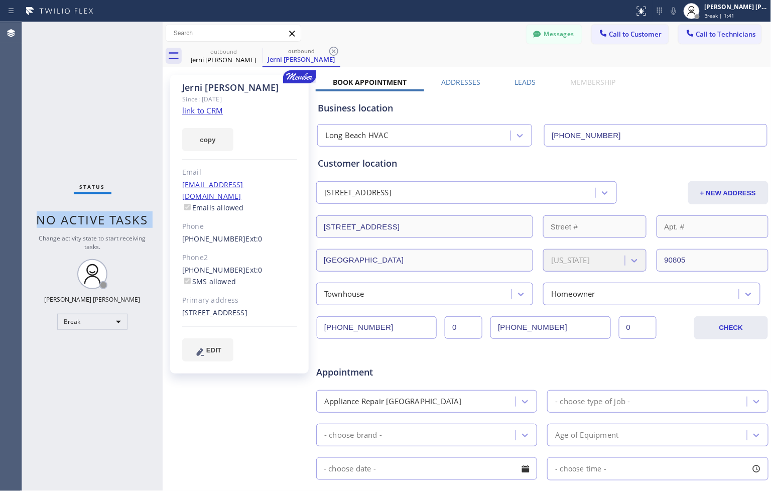
click at [133, 218] on span "No active tasks" at bounding box center [93, 219] width 112 height 17
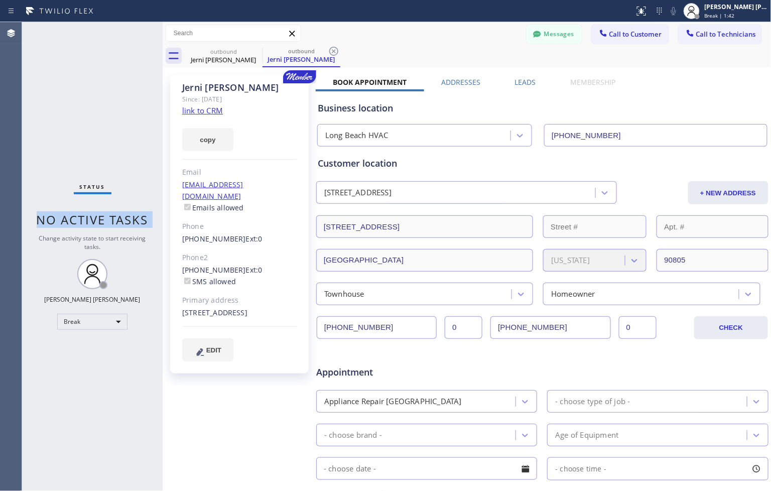
click
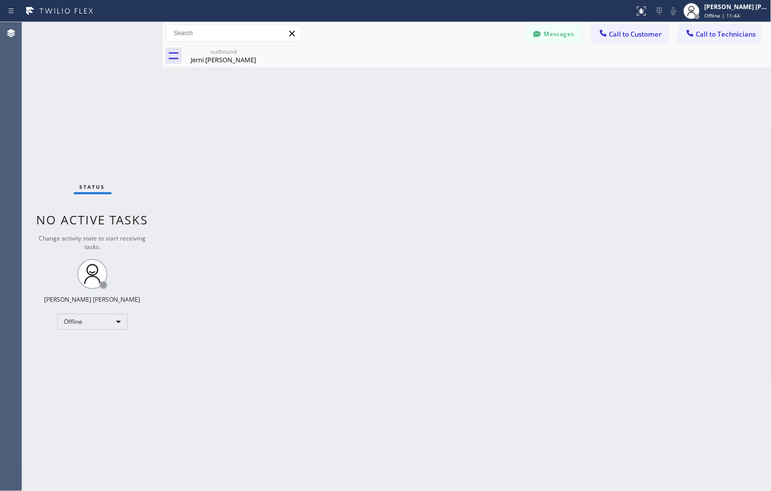
click at [347, 318] on div "Back to Dashboard Change Sender ID Customers Technicians ZS [PERSON_NAME] [DATE…" at bounding box center [467, 256] width 609 height 469
click at [105, 310] on div "Status No active tasks Change activity state to start receiving tasks. [PERSON_…" at bounding box center [92, 256] width 140 height 469
click at [108, 330] on div "Status No active tasks Change activity state to start receiving tasks. [PERSON_…" at bounding box center [92, 256] width 140 height 469
click at [107, 327] on div "Offline" at bounding box center [92, 322] width 70 height 16
click at [102, 364] on li "Unavailable" at bounding box center [92, 361] width 68 height 12
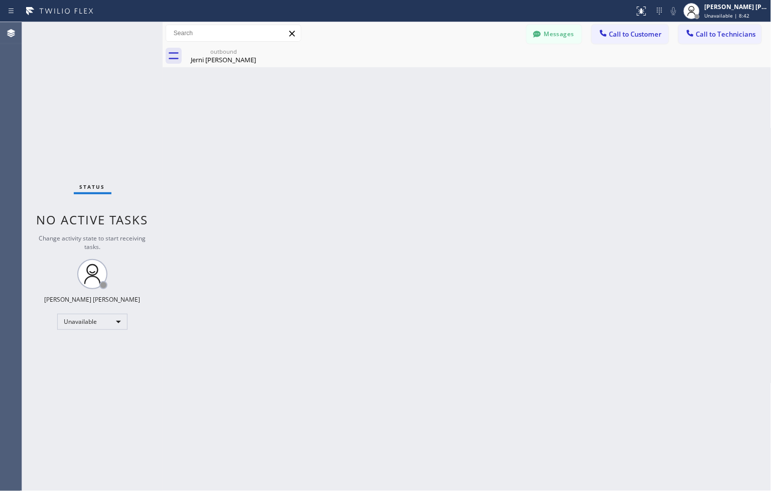
drag, startPoint x: 253, startPoint y: 51, endPoint x: 535, endPoint y: 47, distance: 282.0
click at [0, 0] on icon at bounding box center [0, 0] width 0 height 0
click at [626, 36] on span "Call to Customer" at bounding box center [635, 34] width 53 height 9
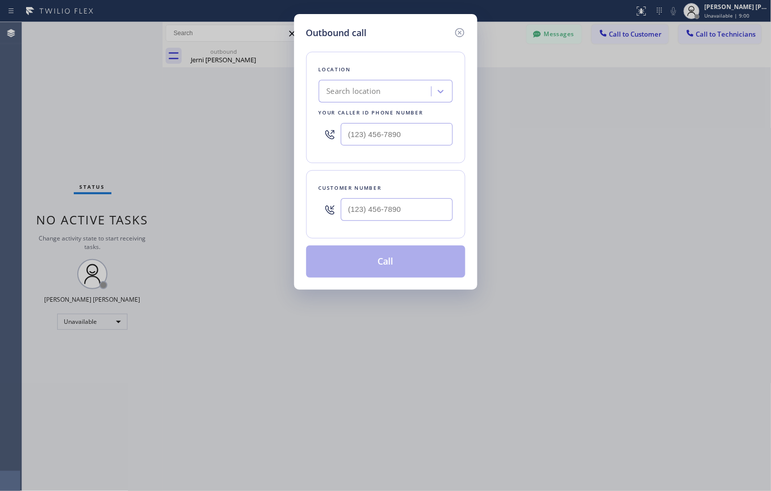
click at [138, 144] on div "Outbound call Location Search location Your caller id phone number Customer num…" at bounding box center [385, 245] width 771 height 491
click at [394, 214] on input "(___) ___-____" at bounding box center [397, 209] width 112 height 23
paste input "310) 991-9224"
type input "[PHONE_NUMBER]"
click at [397, 90] on div "Search location" at bounding box center [376, 92] width 109 height 18
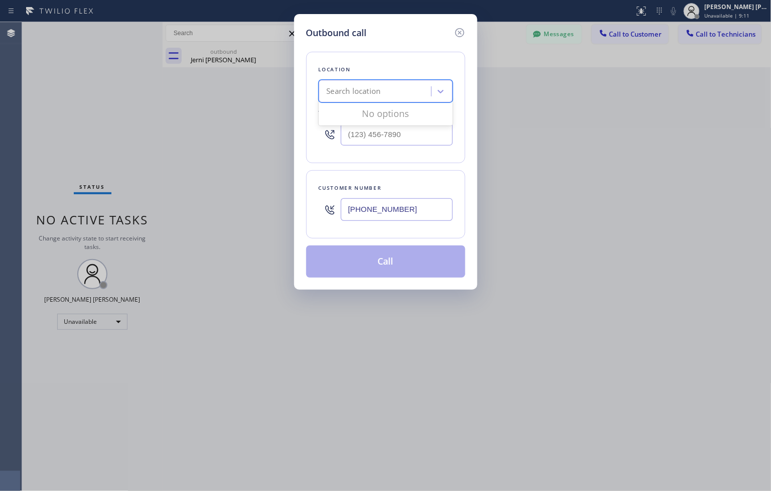
paste input "San Marino Cool Touch HVAC"
type input "San Marino Cool Touch HVAC"
click at [373, 111] on div "San Marino Cool Touch HVAC" at bounding box center [386, 112] width 134 height 18
type input "[PHONE_NUMBER]"
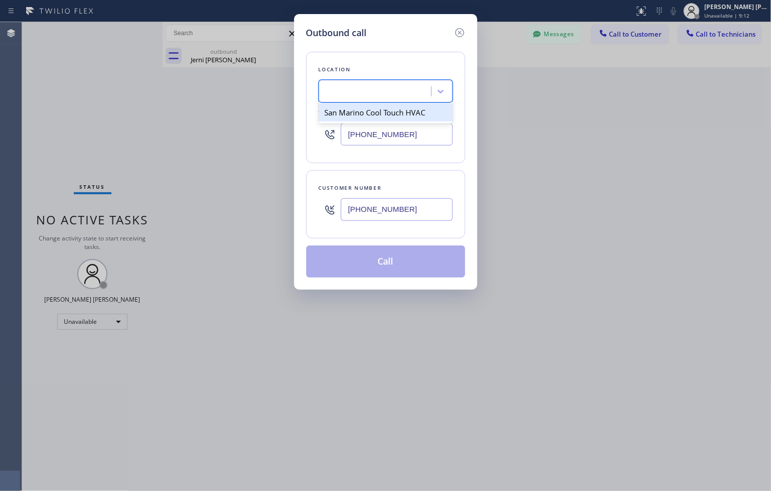
scroll to position [0, 0]
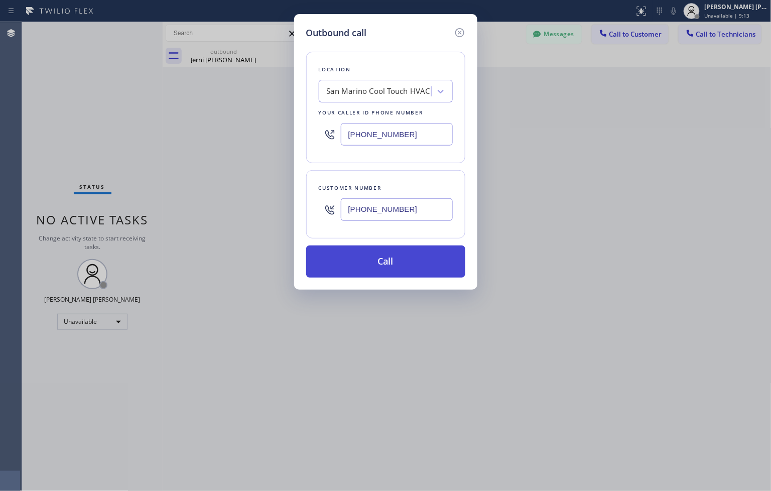
click at [405, 273] on button "Call" at bounding box center [385, 261] width 159 height 32
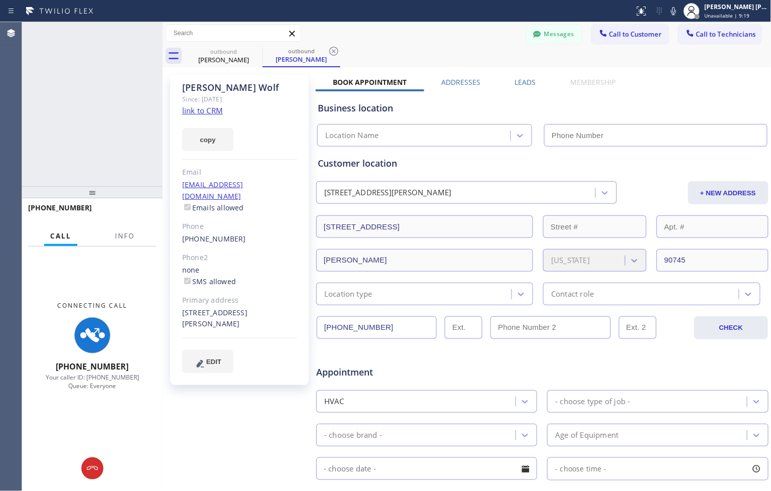
type input "[PHONE_NUMBER]"
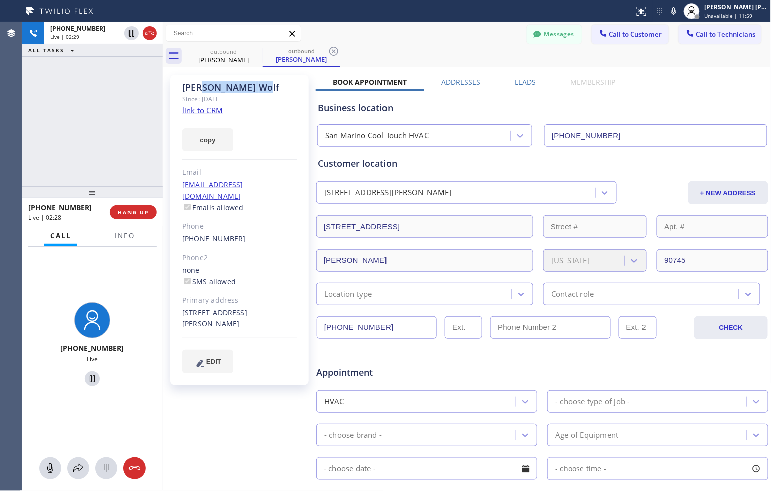
drag, startPoint x: 203, startPoint y: 89, endPoint x: 235, endPoint y: 86, distance: 31.7
click at [235, 86] on div "[PERSON_NAME]" at bounding box center [239, 88] width 115 height 12
drag, startPoint x: 186, startPoint y: 87, endPoint x: 239, endPoint y: 86, distance: 52.7
click at [239, 86] on div "[PERSON_NAME]" at bounding box center [239, 88] width 115 height 12
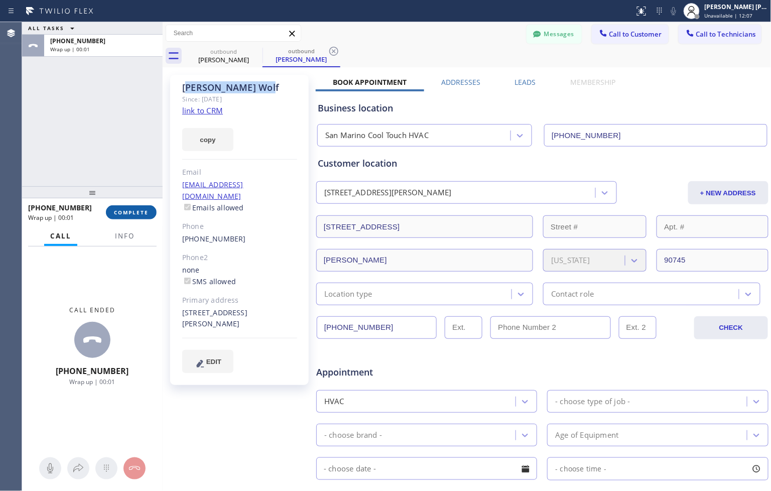
click at [134, 206] on button "COMPLETE" at bounding box center [131, 212] width 51 height 14
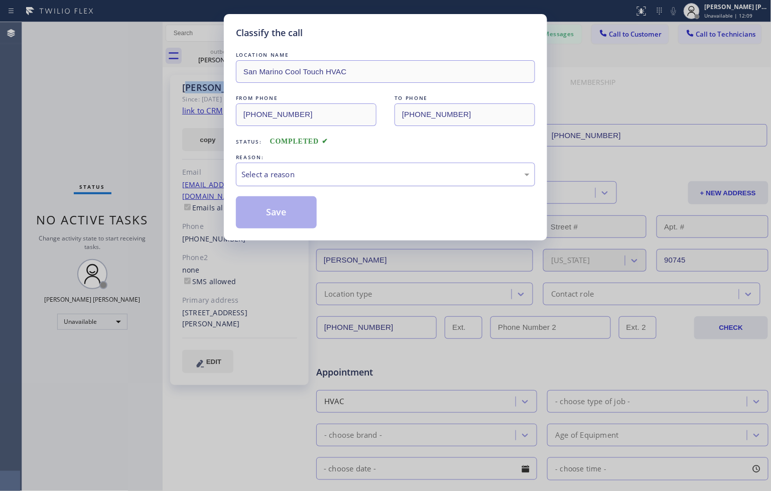
click at [281, 181] on div "Select a reason" at bounding box center [385, 175] width 299 height 24
click at [281, 212] on button "Save" at bounding box center [276, 212] width 81 height 32
